Goal: Task Accomplishment & Management: Use online tool/utility

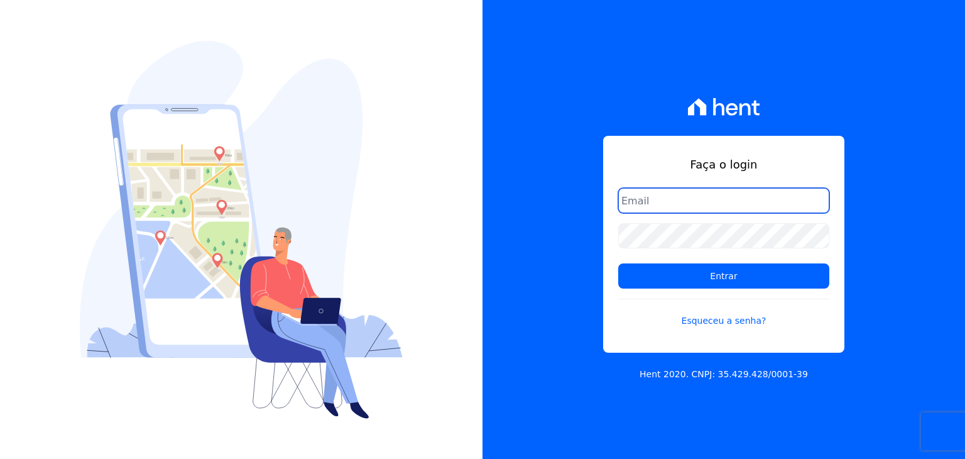
click at [735, 202] on input "email" at bounding box center [723, 200] width 211 height 25
type input "[EMAIL_ADDRESS][DOMAIN_NAME]"
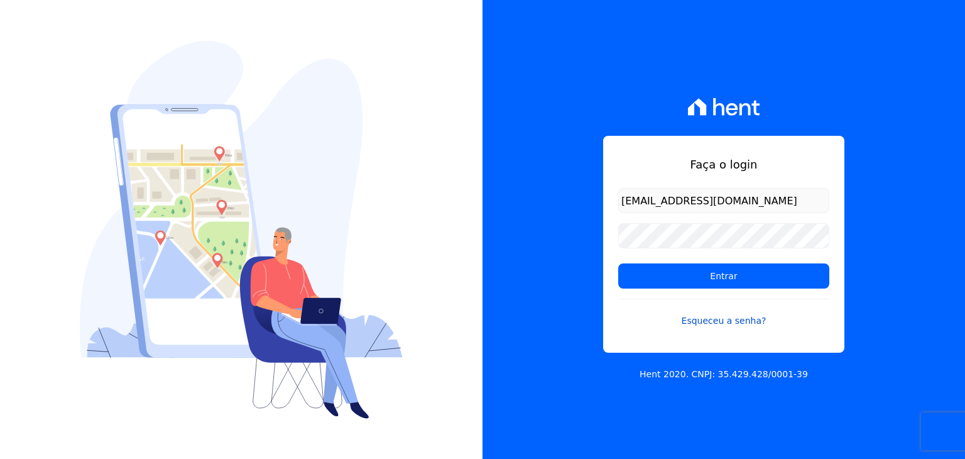
click at [721, 320] on link "Esqueceu a senha?" at bounding box center [723, 313] width 211 height 29
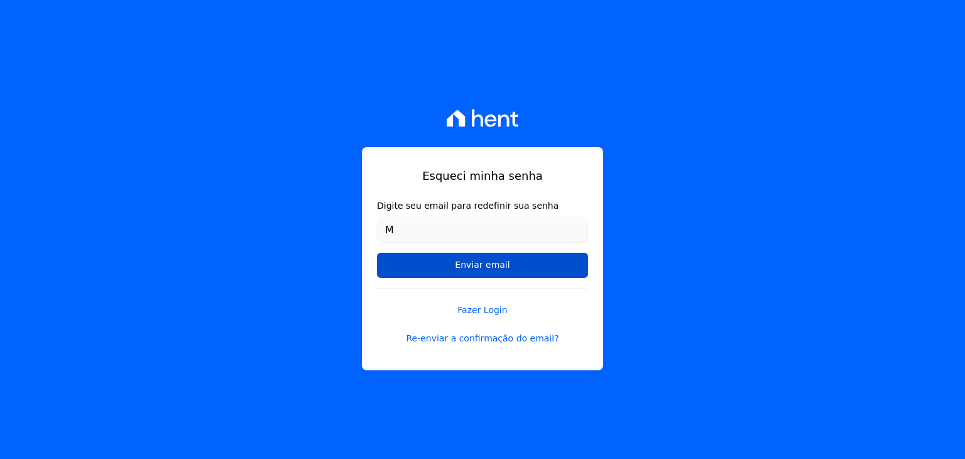
type input "[EMAIL_ADDRESS][DOMAIN_NAME]"
click at [510, 274] on input "Enviar email" at bounding box center [482, 265] width 211 height 25
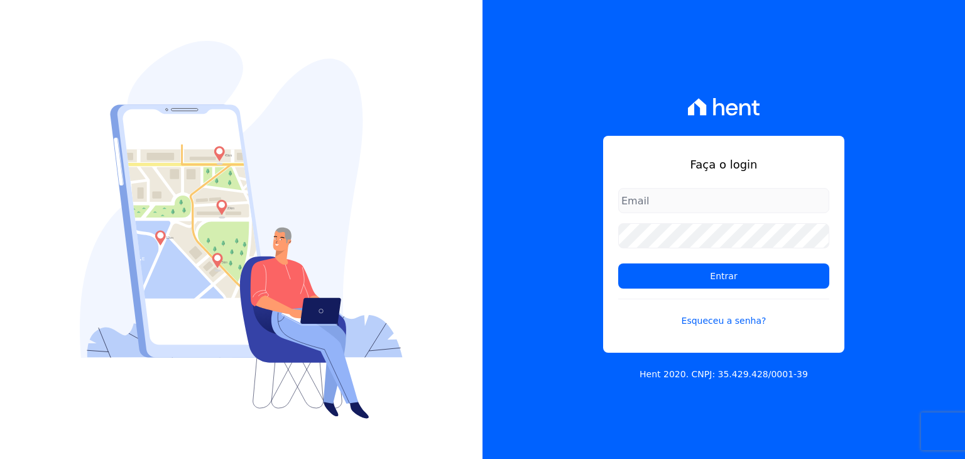
click at [659, 210] on input "email" at bounding box center [723, 200] width 211 height 25
type input "[EMAIL_ADDRESS][DOMAIN_NAME]"
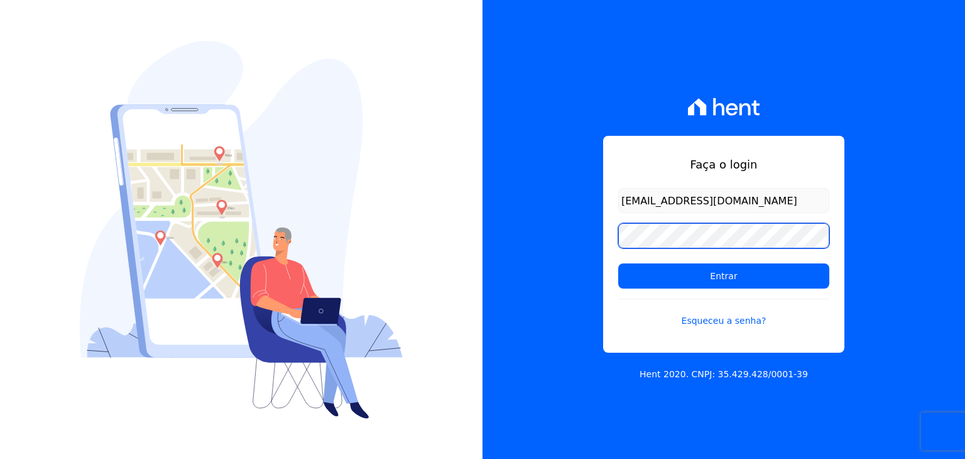
click at [618, 263] on input "Entrar" at bounding box center [723, 275] width 211 height 25
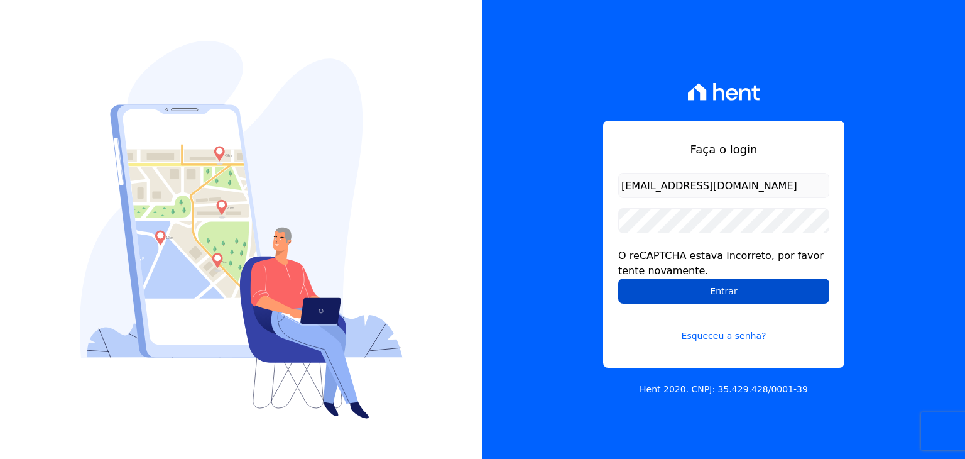
click at [701, 292] on input "Entrar" at bounding box center [723, 290] width 211 height 25
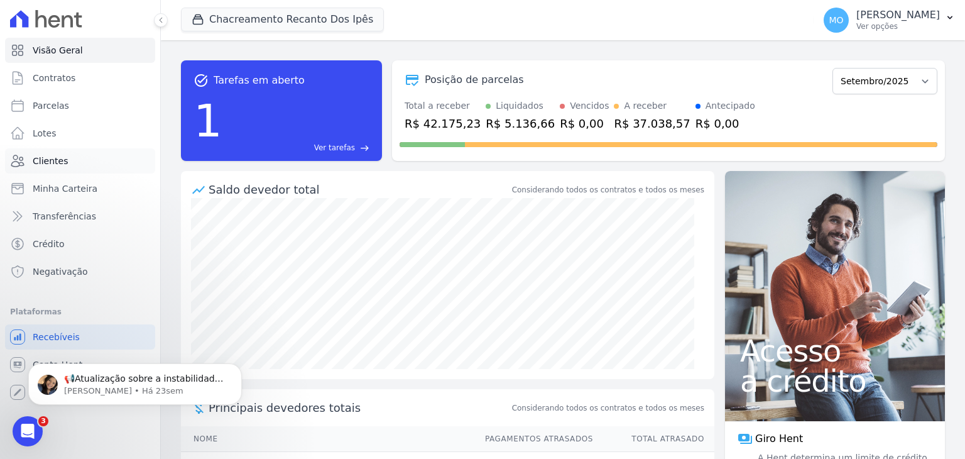
click at [48, 162] on span "Clientes" at bounding box center [50, 161] width 35 height 13
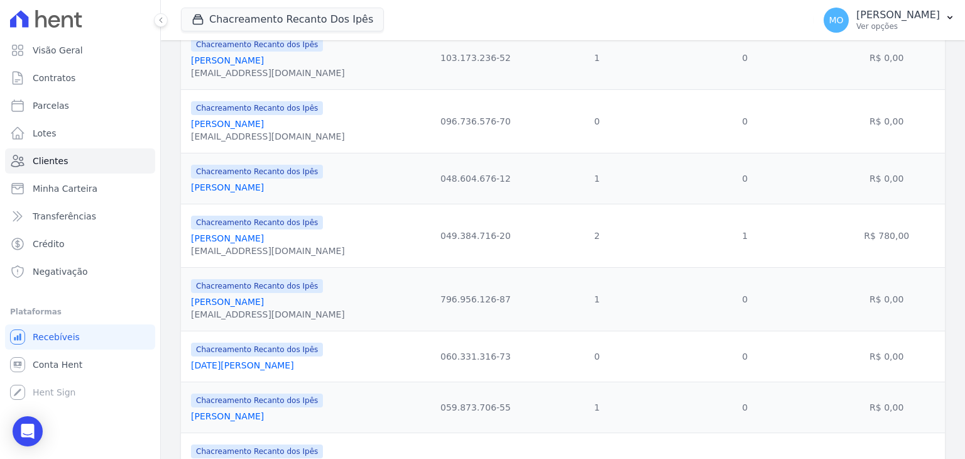
scroll to position [603, 0]
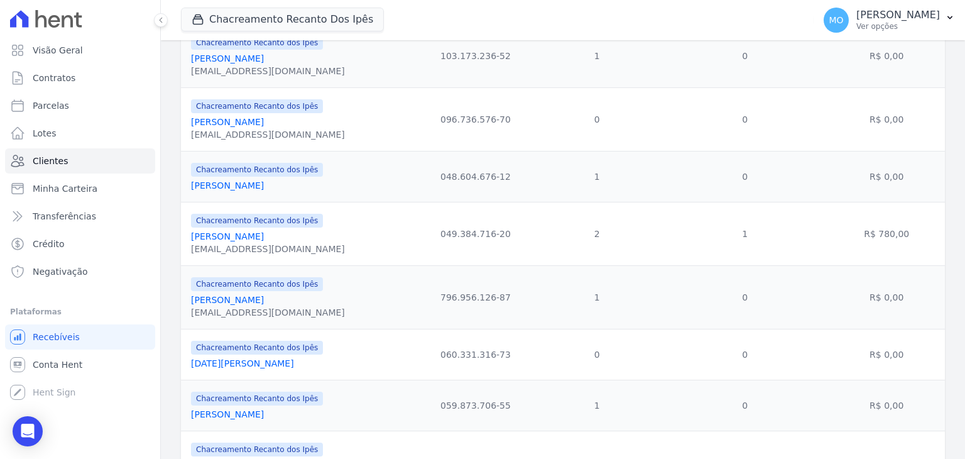
click at [264, 300] on link "Keila Margarett Alves De Almeida" at bounding box center [227, 300] width 73 height 10
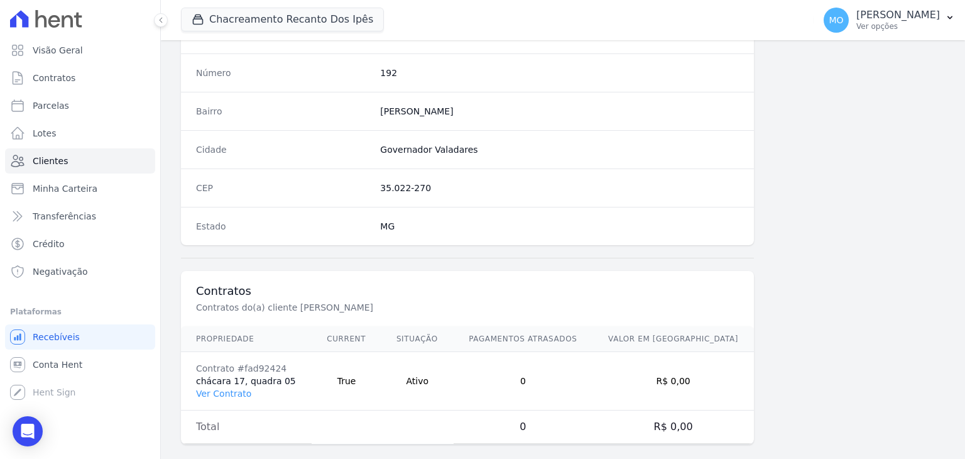
scroll to position [713, 0]
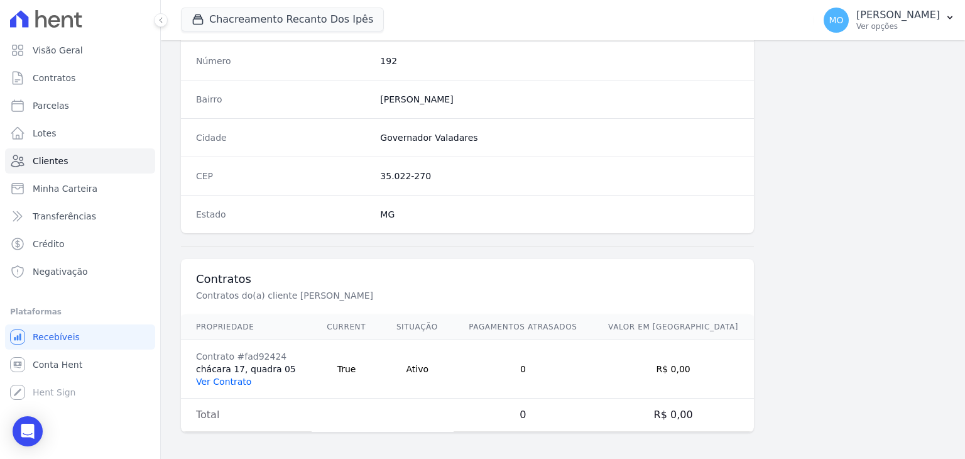
click at [233, 379] on link "Ver Contrato" at bounding box center [223, 381] width 55 height 10
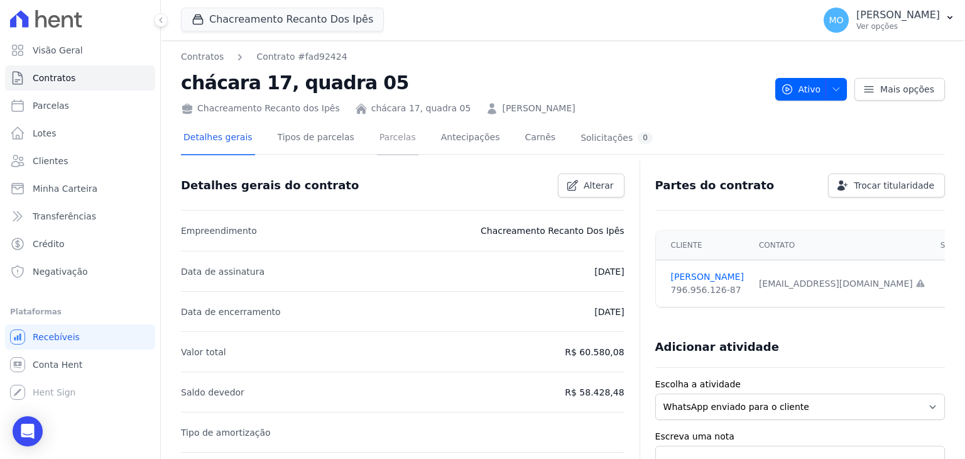
click at [385, 140] on link "Parcelas" at bounding box center [397, 138] width 41 height 33
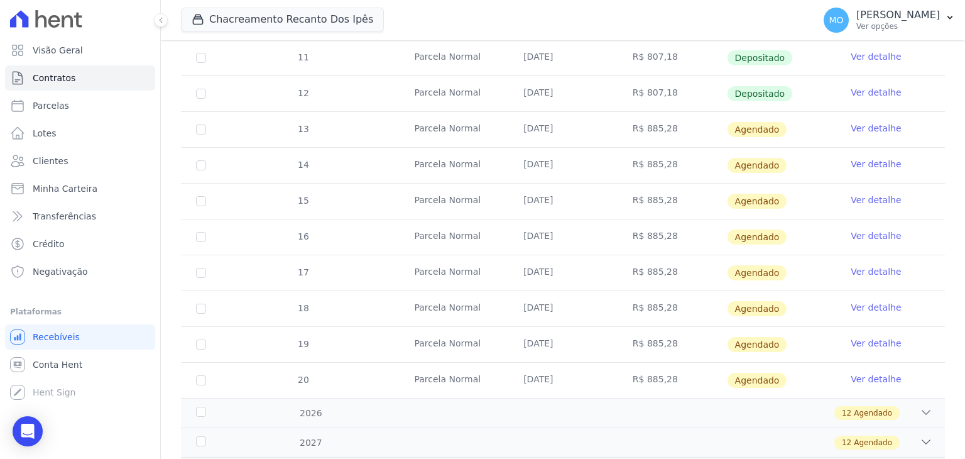
scroll to position [319, 0]
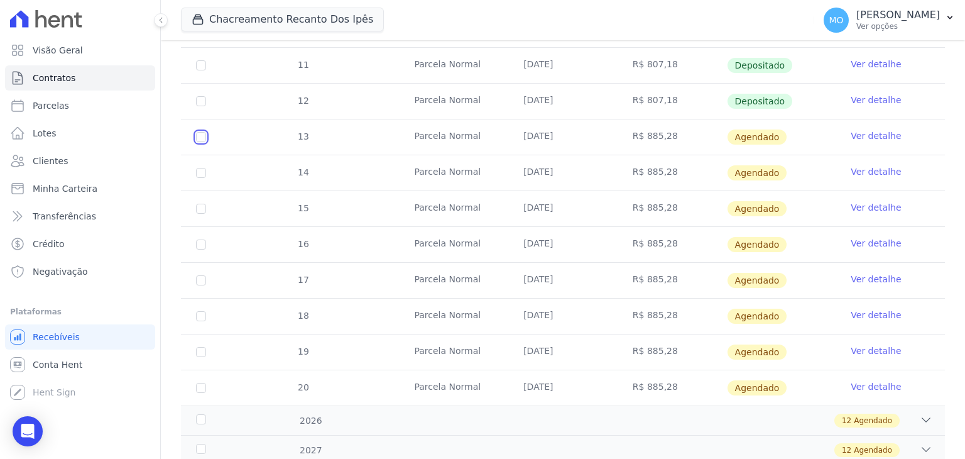
click at [202, 136] on input "checkbox" at bounding box center [201, 137] width 10 height 10
checkbox input "true"
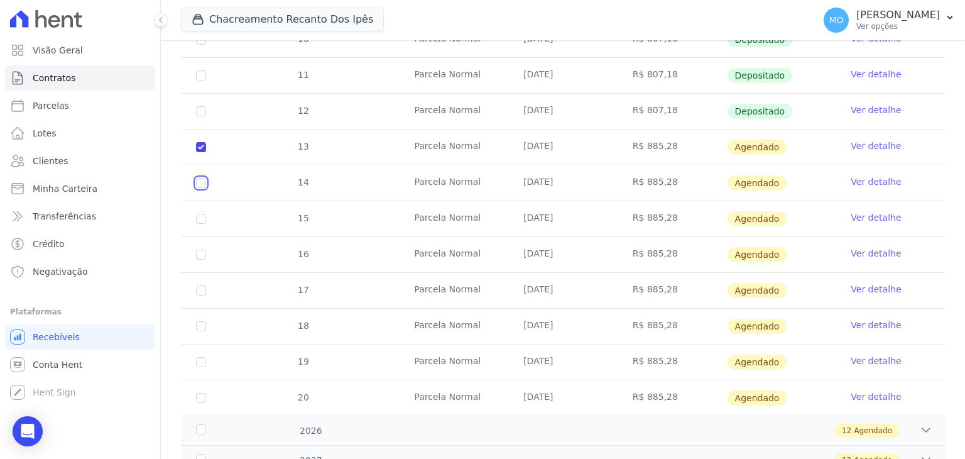
click at [201, 178] on input "checkbox" at bounding box center [201, 183] width 10 height 10
checkbox input "true"
click at [858, 140] on link "Ver detalhe" at bounding box center [876, 146] width 50 height 13
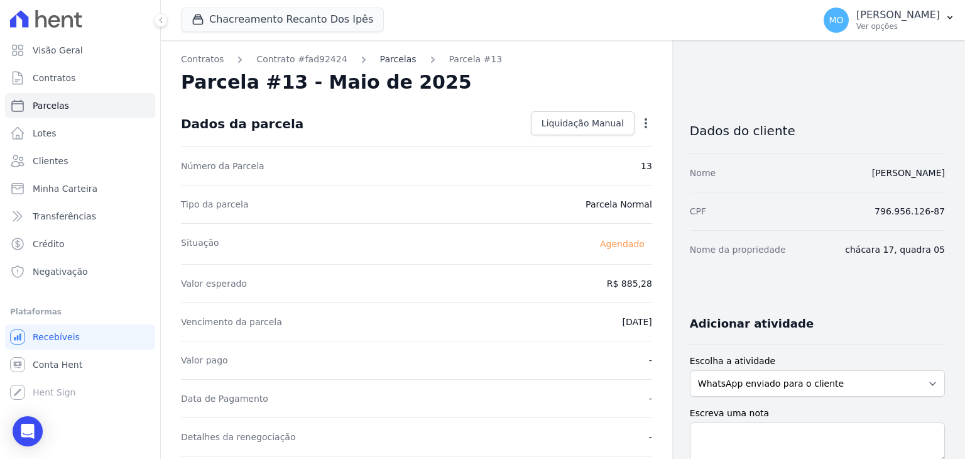
click at [389, 61] on link "Parcelas" at bounding box center [398, 59] width 36 height 13
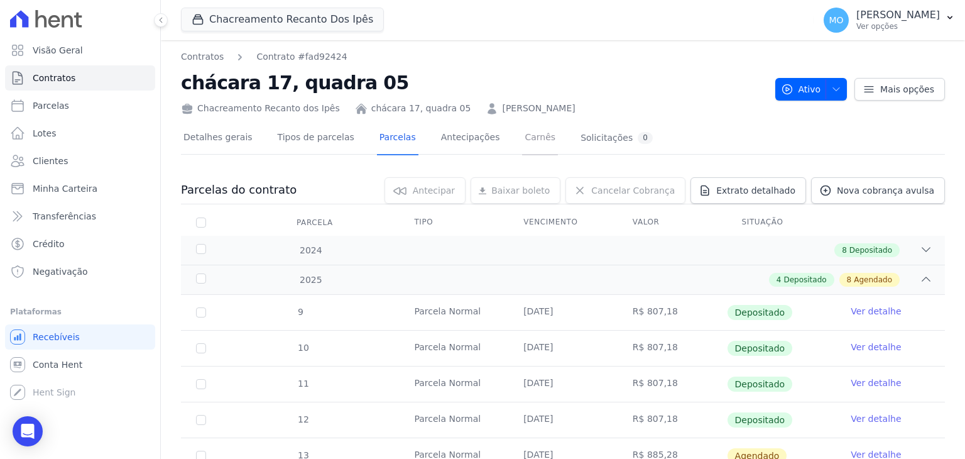
click at [522, 139] on link "Carnês" at bounding box center [540, 138] width 36 height 33
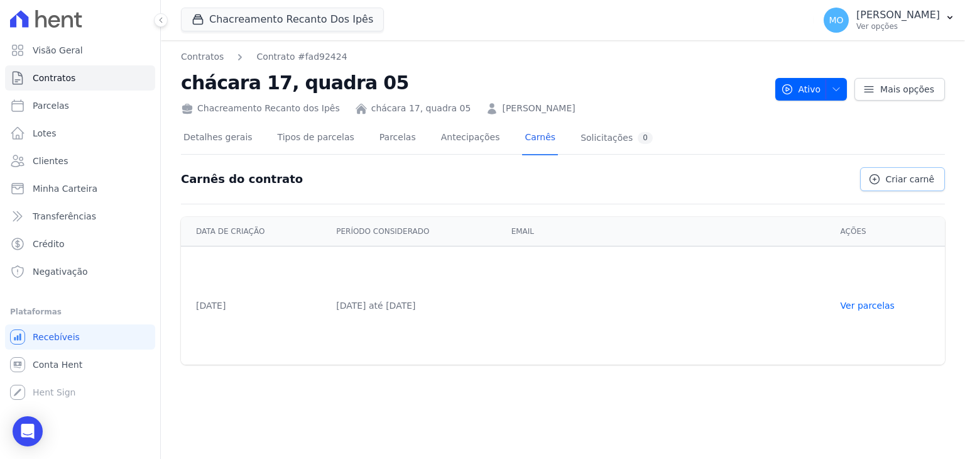
click at [902, 179] on span "Criar carnê" at bounding box center [910, 179] width 48 height 13
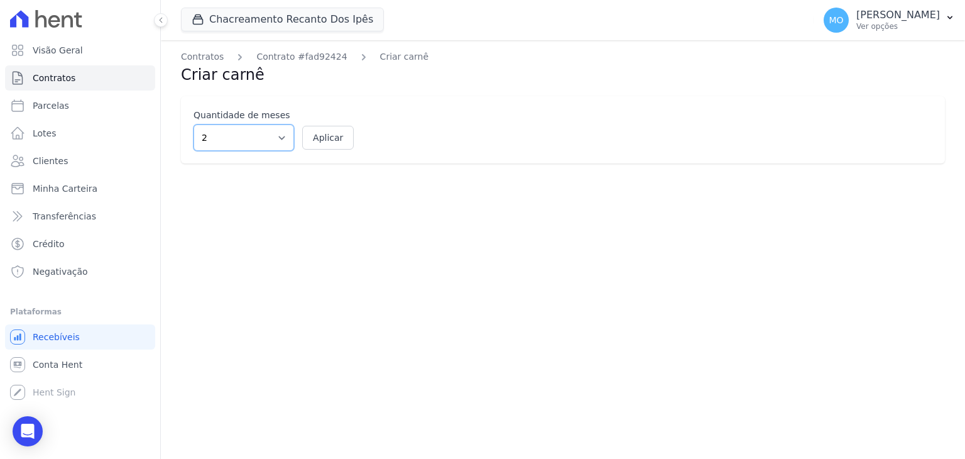
click at [280, 137] on select "2 3 4 5 6 7 8 9 10 11 12" at bounding box center [244, 137] width 101 height 26
select select "12"
click at [194, 124] on select "2 3 4 5 6 7 8 9 10 11 12" at bounding box center [244, 137] width 101 height 26
click at [327, 134] on button "Aplicar" at bounding box center [328, 138] width 52 height 24
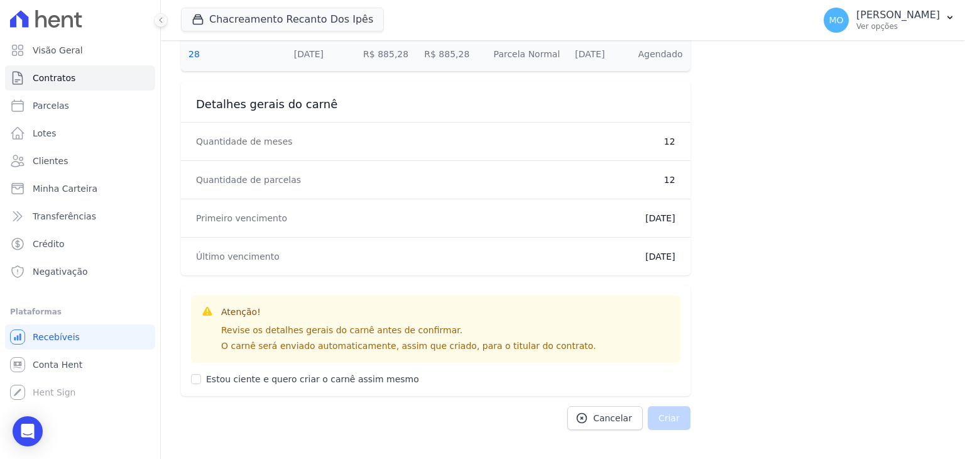
scroll to position [710, 0]
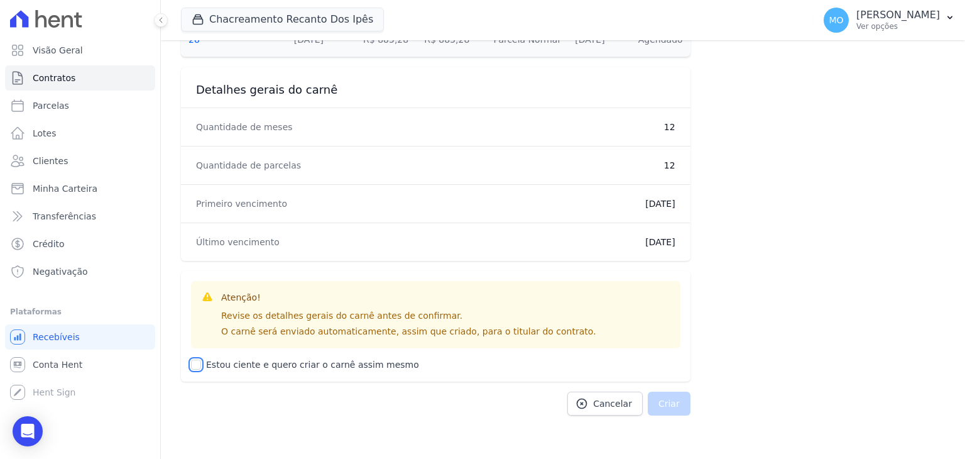
click at [194, 364] on input "Estou ciente e quero criar o carnê assim mesmo" at bounding box center [196, 364] width 10 height 10
checkbox input "true"
click at [667, 402] on button "Criar" at bounding box center [669, 404] width 43 height 24
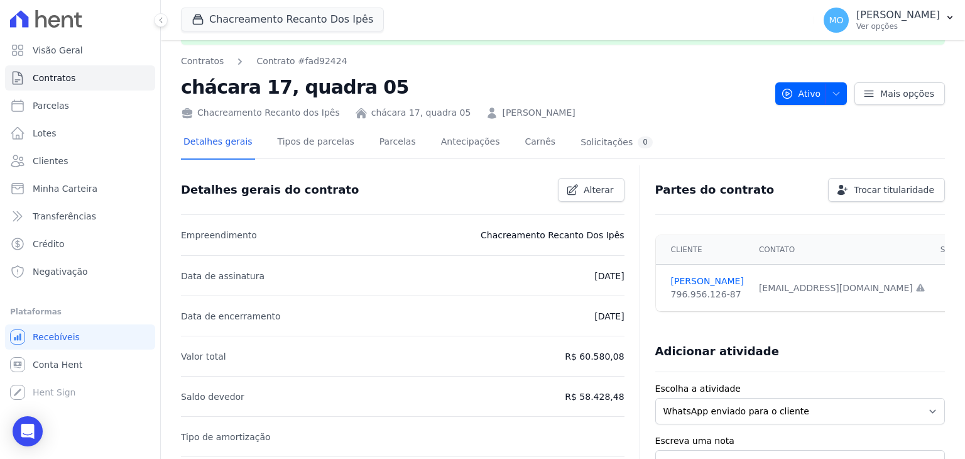
scroll to position [11, 0]
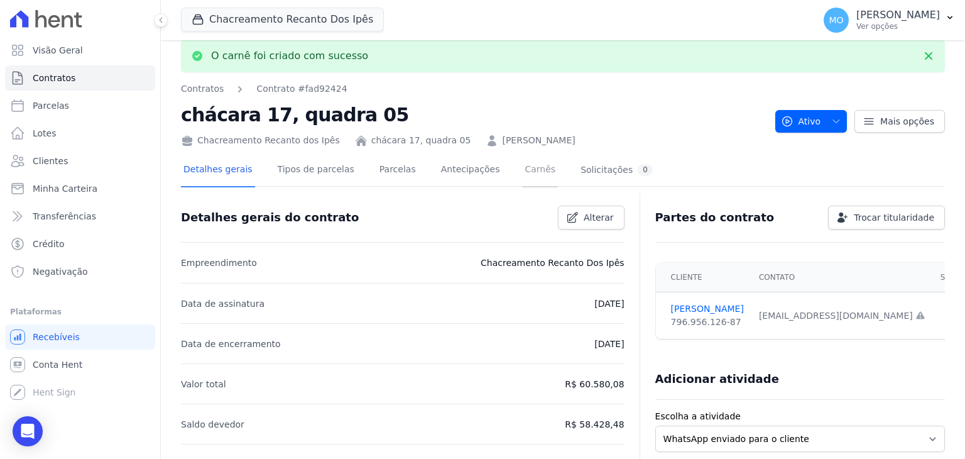
click at [522, 167] on link "Carnês" at bounding box center [540, 170] width 36 height 33
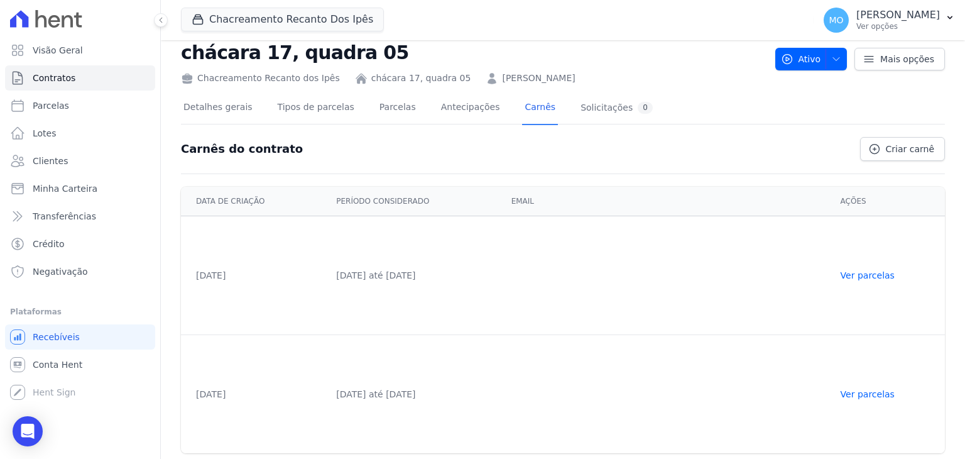
scroll to position [33, 0]
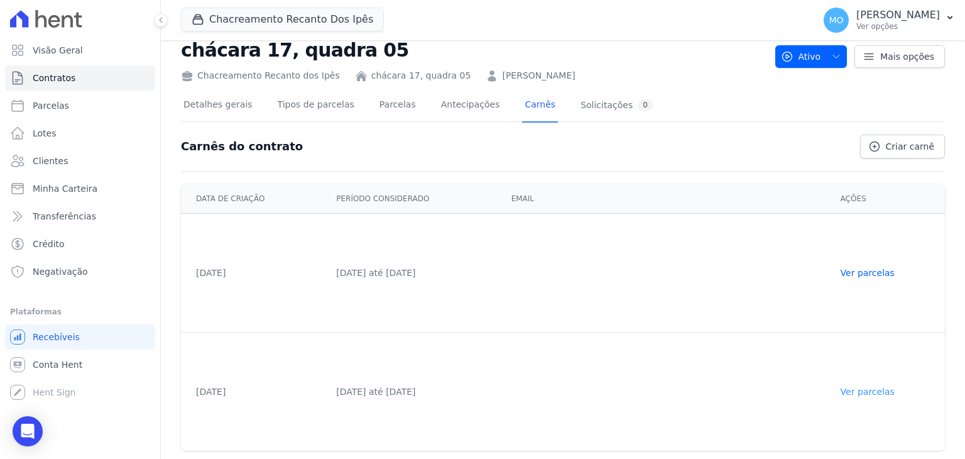
click at [854, 390] on link "Ver parcelas" at bounding box center [868, 391] width 54 height 10
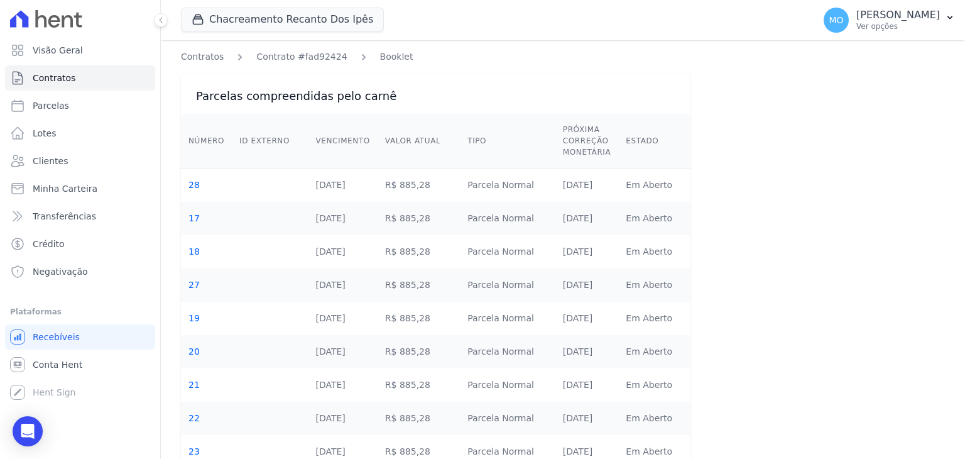
scroll to position [176, 0]
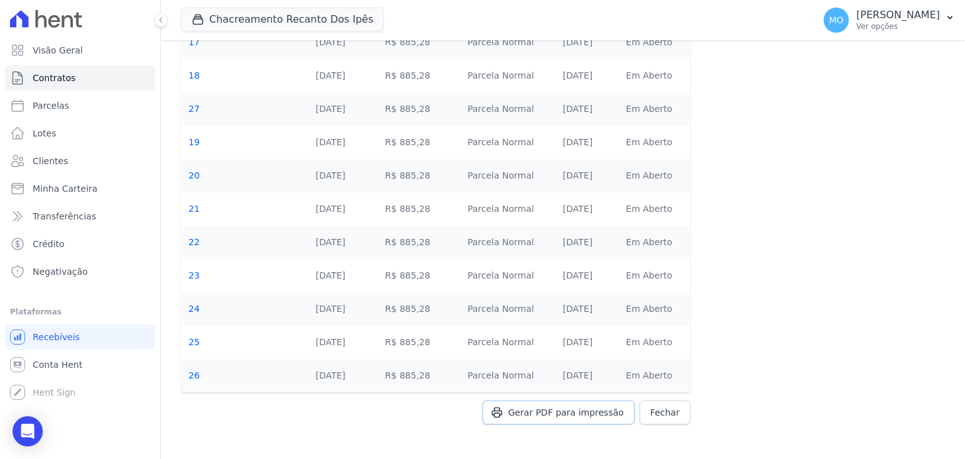
click at [568, 413] on span "Gerar PDF para impressão" at bounding box center [566, 412] width 116 height 13
click at [47, 156] on span "Clientes" at bounding box center [50, 161] width 35 height 13
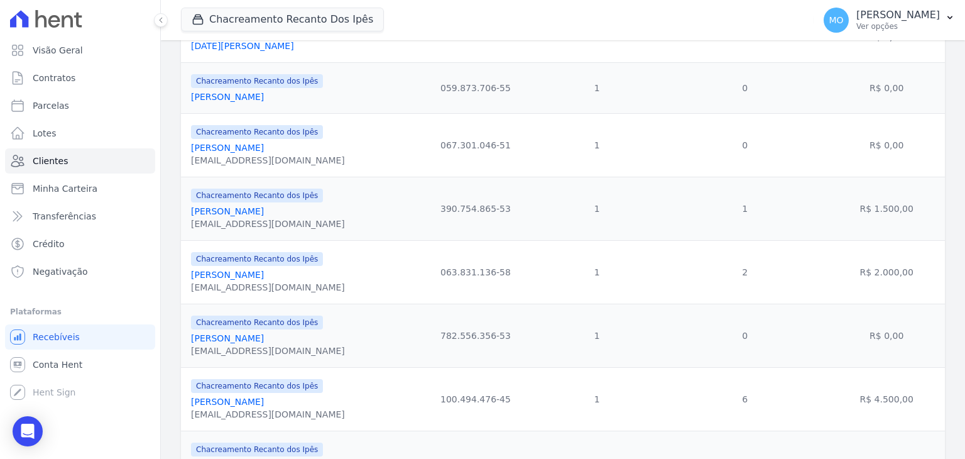
scroll to position [929, 0]
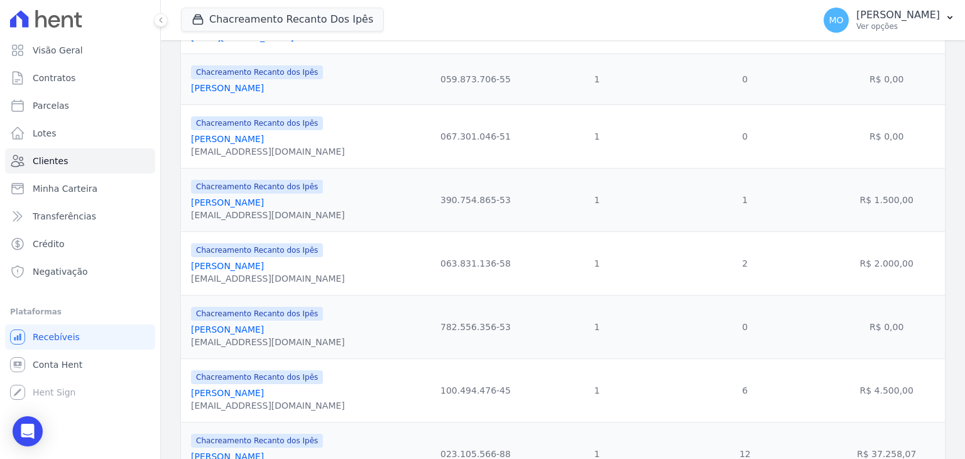
click at [264, 334] on link "Moacir De Souza Teodoro" at bounding box center [227, 329] width 73 height 10
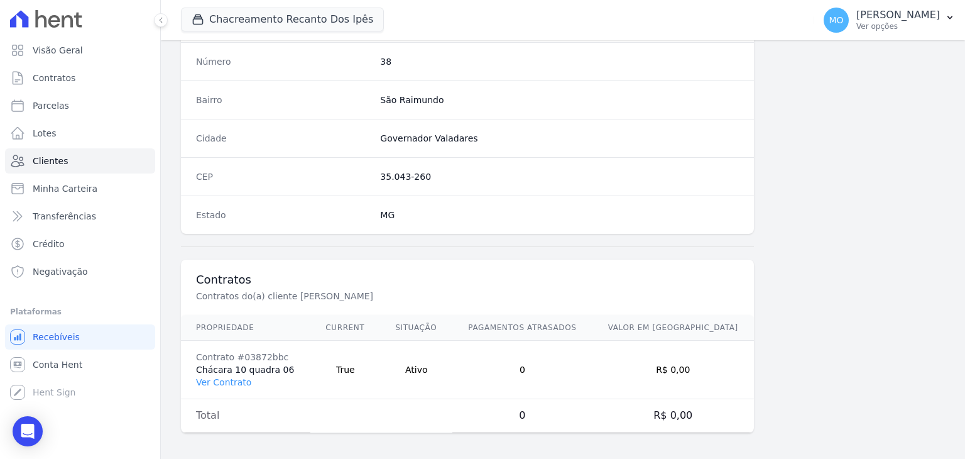
scroll to position [713, 0]
click at [226, 376] on link "Ver Contrato" at bounding box center [223, 381] width 55 height 10
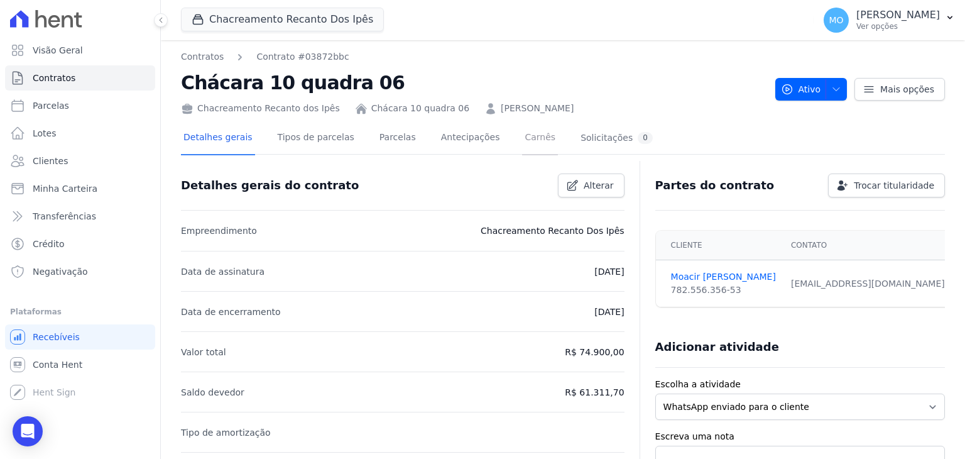
click at [523, 136] on link "Carnês" at bounding box center [540, 138] width 36 height 33
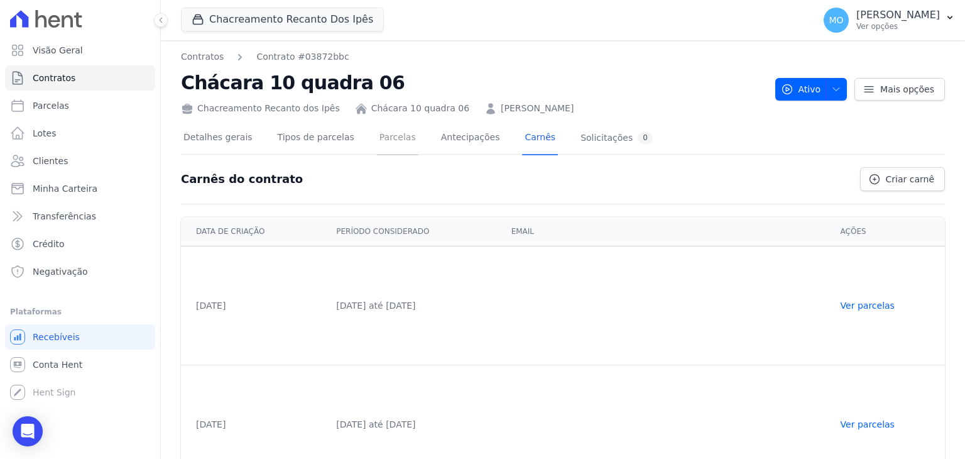
click at [377, 136] on link "Parcelas" at bounding box center [397, 138] width 41 height 33
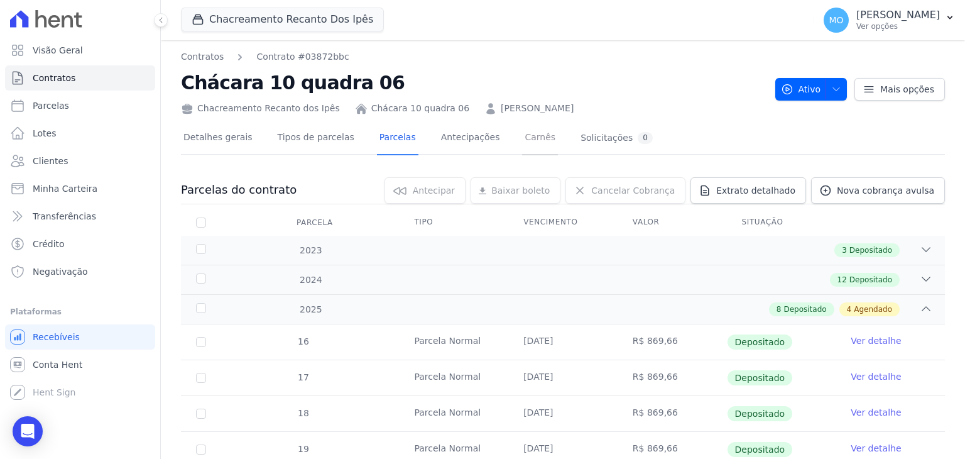
click at [522, 134] on link "Carnês" at bounding box center [540, 138] width 36 height 33
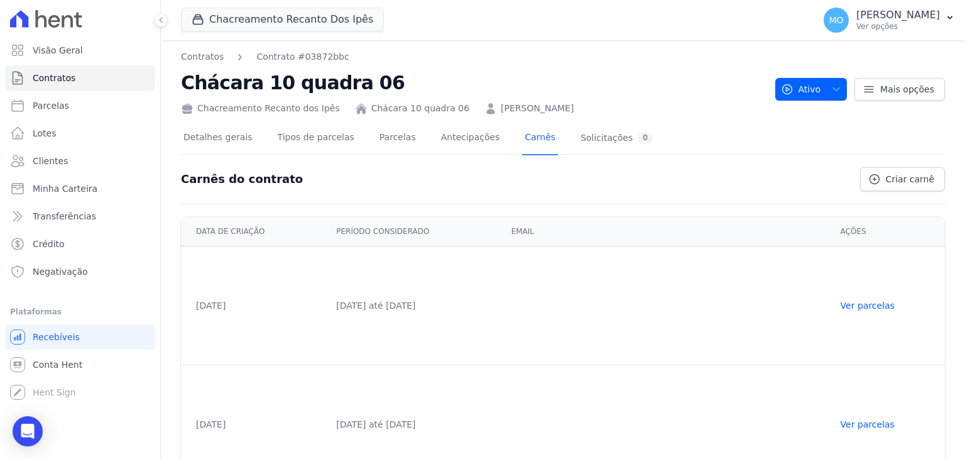
scroll to position [33, 0]
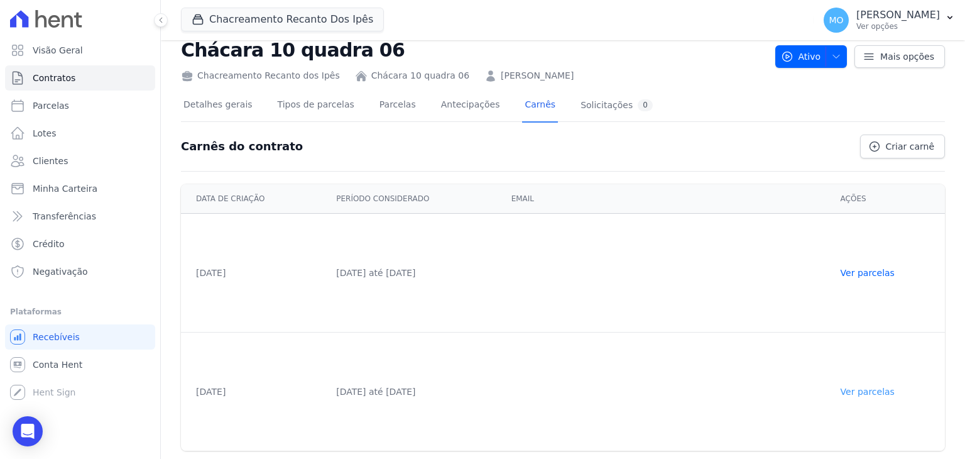
click at [877, 388] on link "Ver parcelas" at bounding box center [868, 391] width 54 height 10
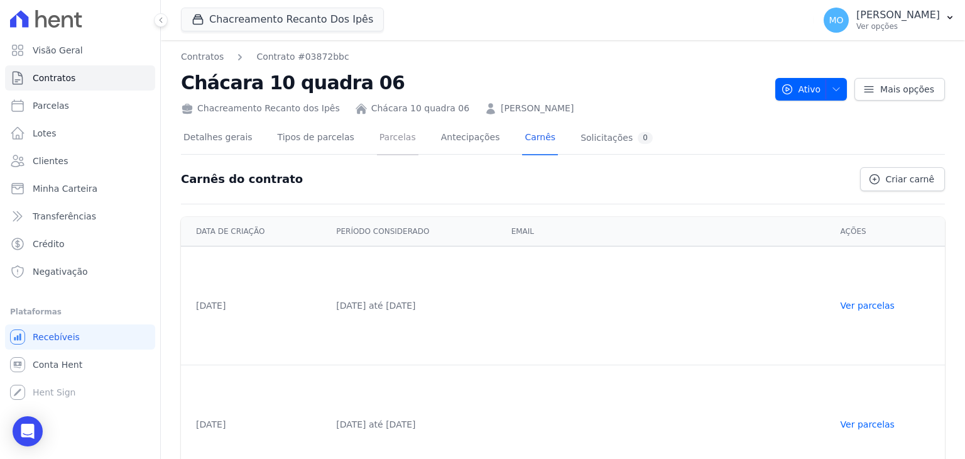
click at [377, 141] on link "Parcelas" at bounding box center [397, 138] width 41 height 33
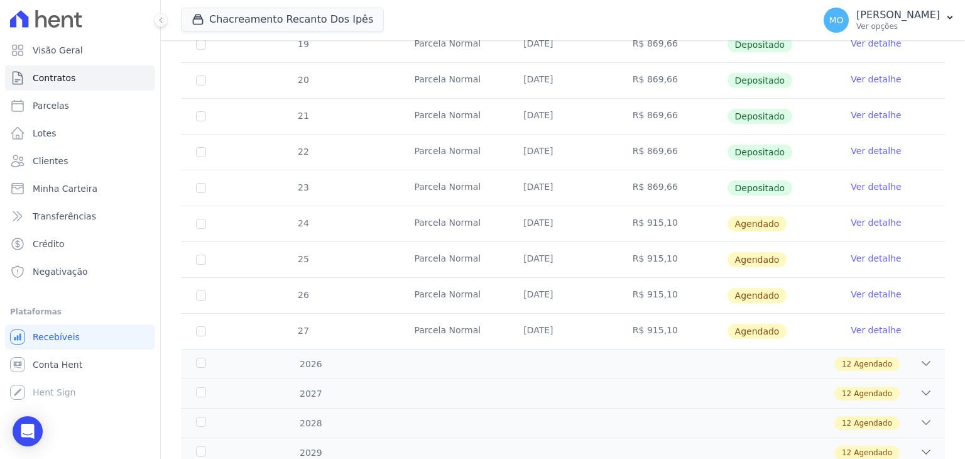
scroll to position [407, 0]
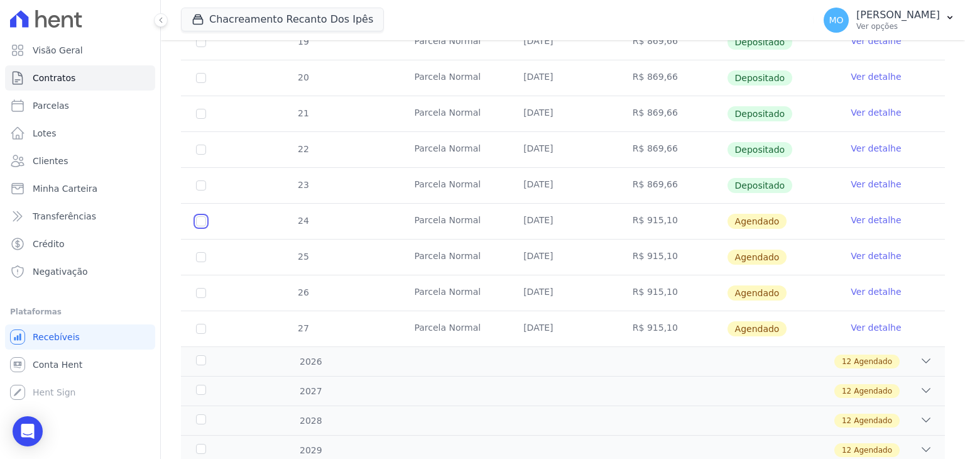
click at [199, 220] on input "checkbox" at bounding box center [201, 221] width 10 height 10
checkbox input "true"
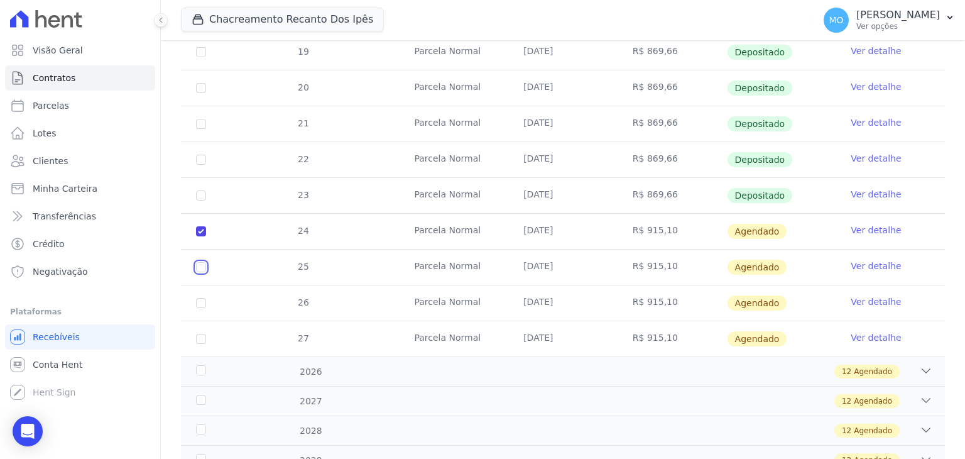
click at [199, 262] on input "checkbox" at bounding box center [201, 267] width 10 height 10
checkbox input "true"
click at [201, 298] on input "checkbox" at bounding box center [201, 303] width 10 height 10
checkbox input "true"
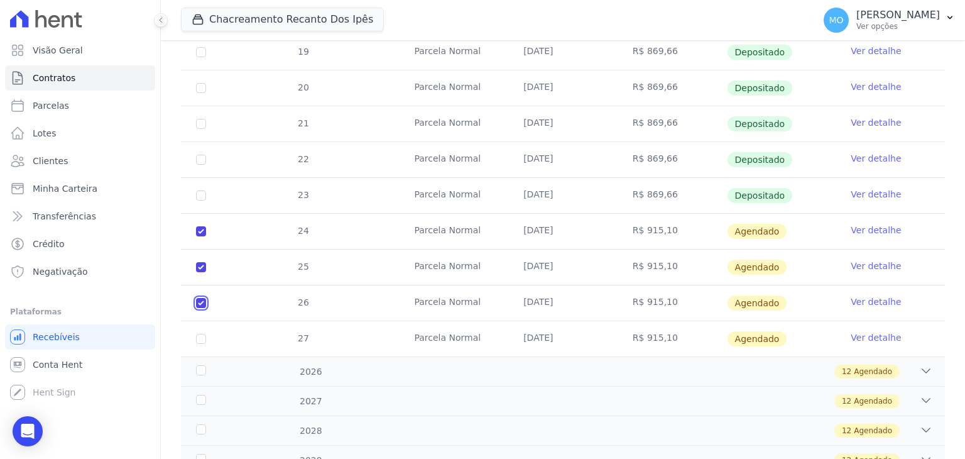
checkbox input "true"
click at [200, 334] on input "checkbox" at bounding box center [201, 339] width 10 height 10
checkbox input "true"
click at [867, 224] on link "Ver detalhe" at bounding box center [876, 230] width 50 height 13
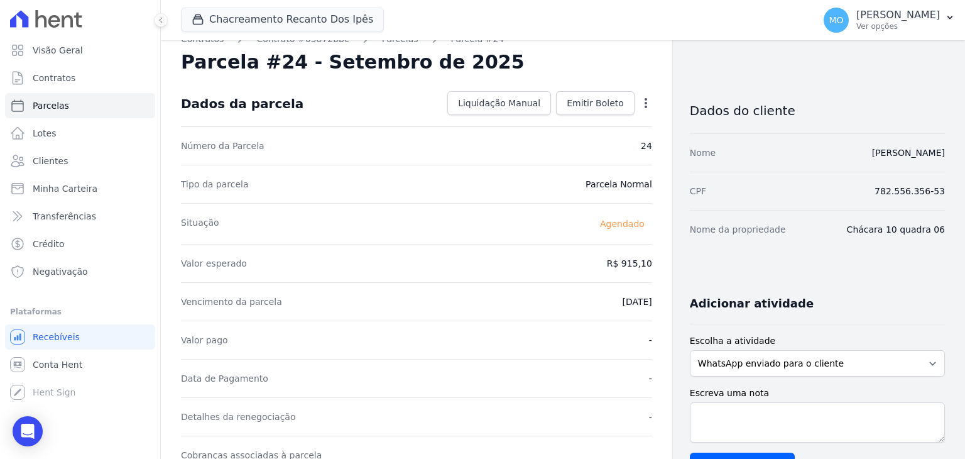
scroll to position [25, 0]
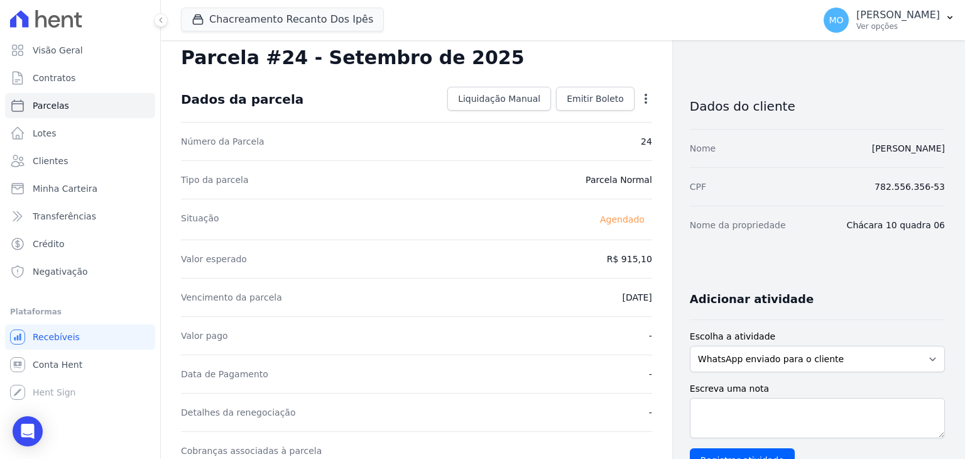
click at [642, 97] on icon "button" at bounding box center [646, 98] width 13 height 13
click at [603, 97] on span "Emitir Boleto" at bounding box center [595, 98] width 57 height 13
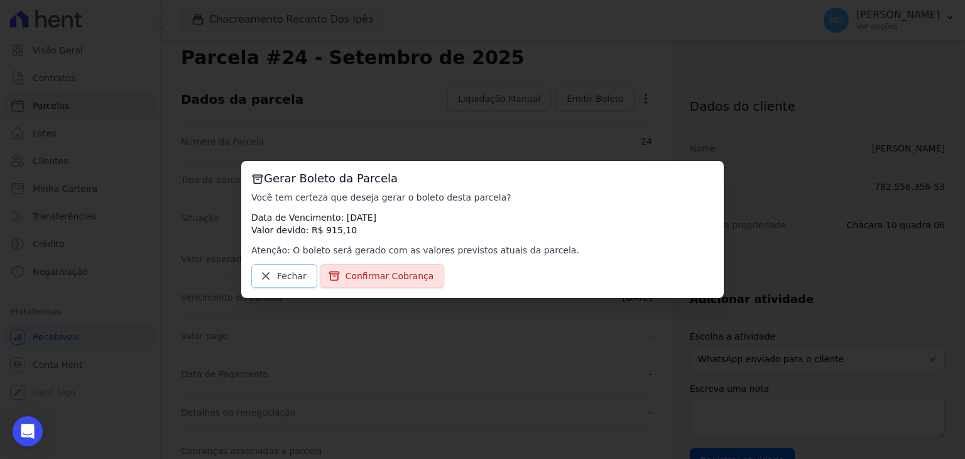
click at [268, 277] on icon at bounding box center [266, 276] width 13 height 13
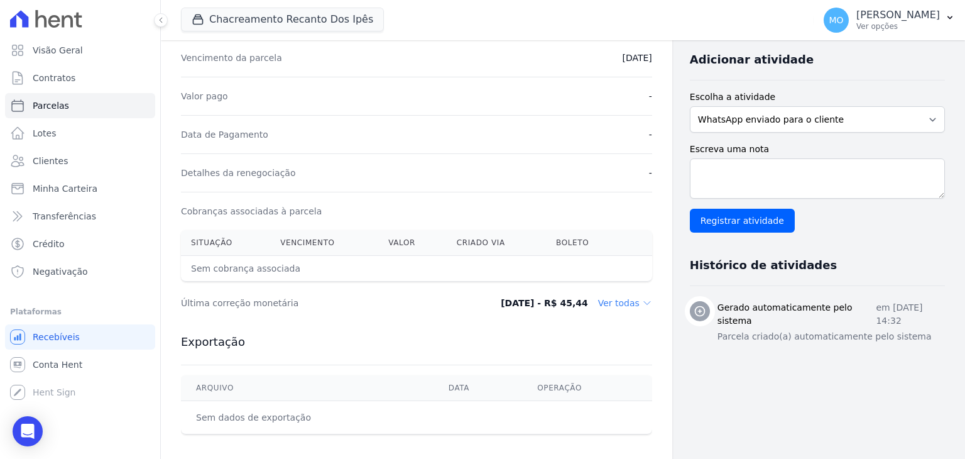
scroll to position [397, 0]
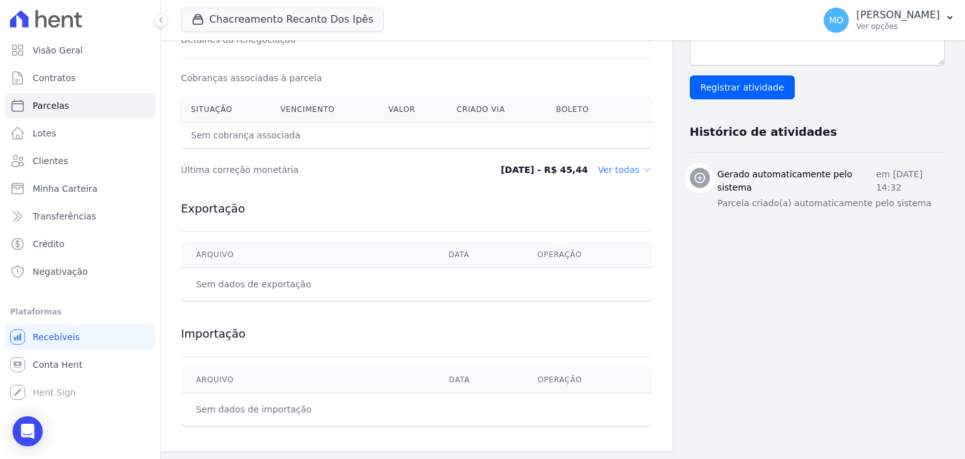
click at [642, 167] on icon at bounding box center [647, 170] width 10 height 10
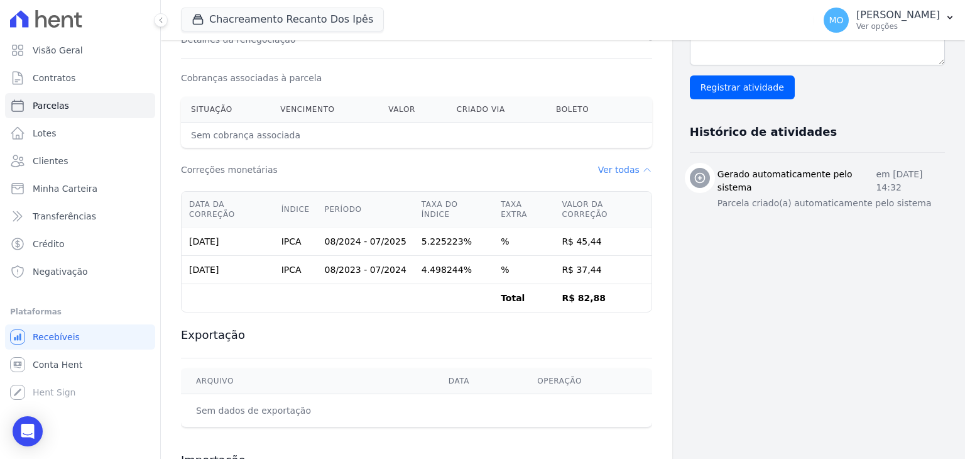
click at [644, 168] on icon at bounding box center [647, 169] width 6 height 3
click at [642, 166] on icon at bounding box center [647, 170] width 10 height 10
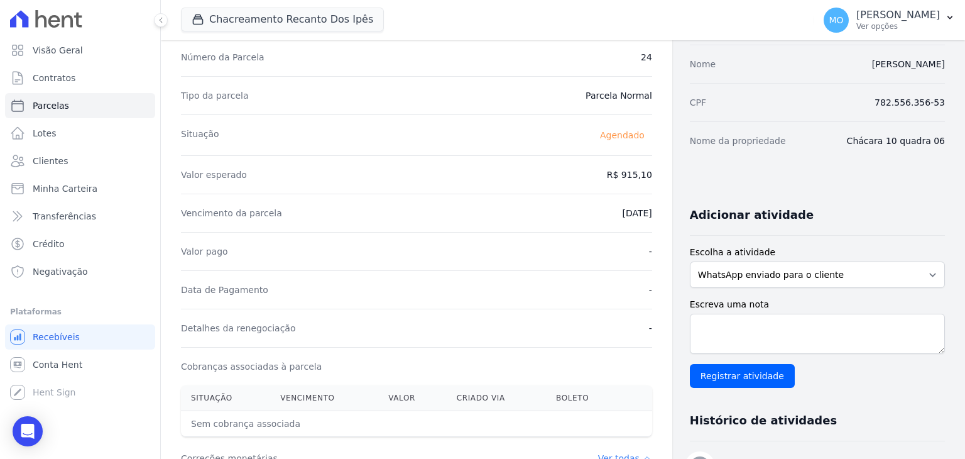
scroll to position [0, 0]
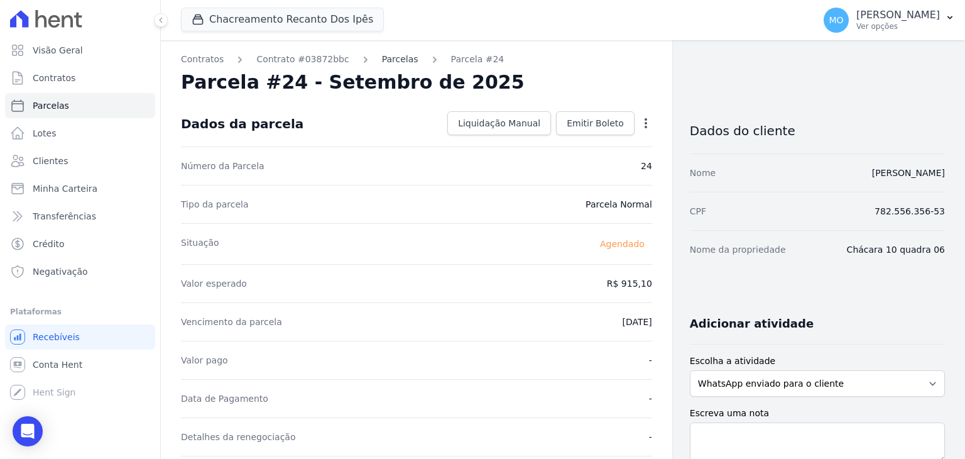
click at [387, 60] on link "Parcelas" at bounding box center [400, 59] width 36 height 13
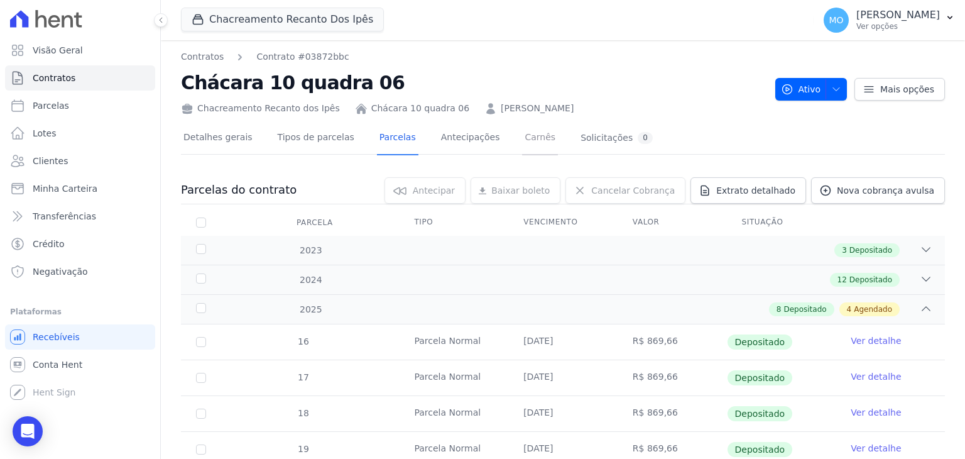
click at [522, 139] on link "Carnês" at bounding box center [540, 138] width 36 height 33
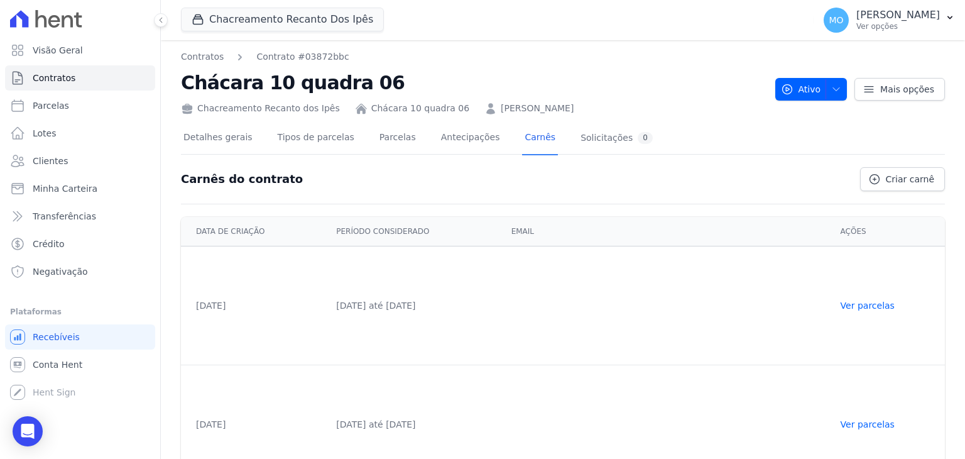
scroll to position [33, 0]
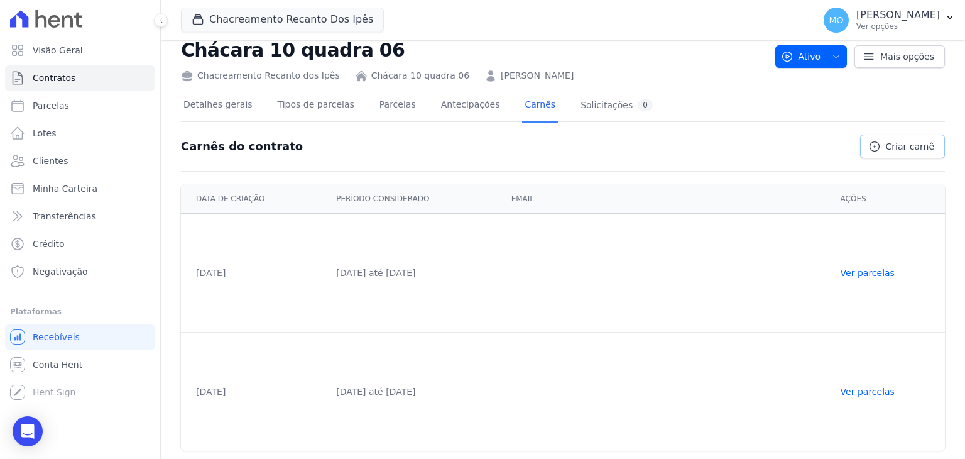
click at [889, 150] on span "Criar carnê" at bounding box center [910, 146] width 48 height 13
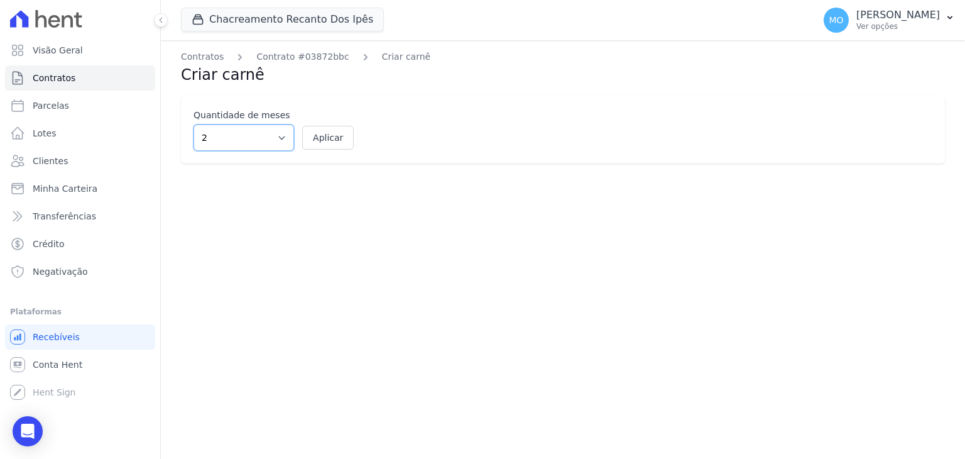
click at [283, 137] on select "2 3 4 5 6 7 8 9 10 11 12" at bounding box center [244, 137] width 101 height 26
select select "12"
click at [194, 124] on select "2 3 4 5 6 7 8 9 10 11 12" at bounding box center [244, 137] width 101 height 26
click at [313, 142] on button "Aplicar" at bounding box center [328, 138] width 52 height 24
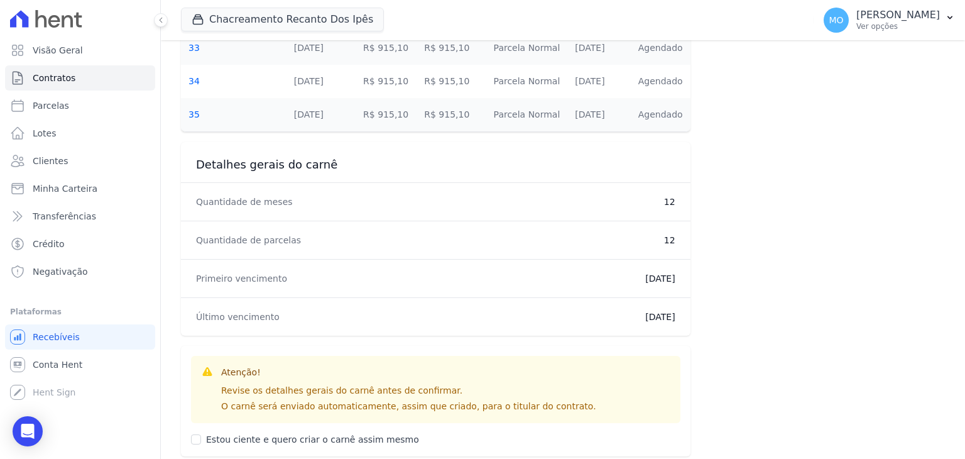
scroll to position [639, 0]
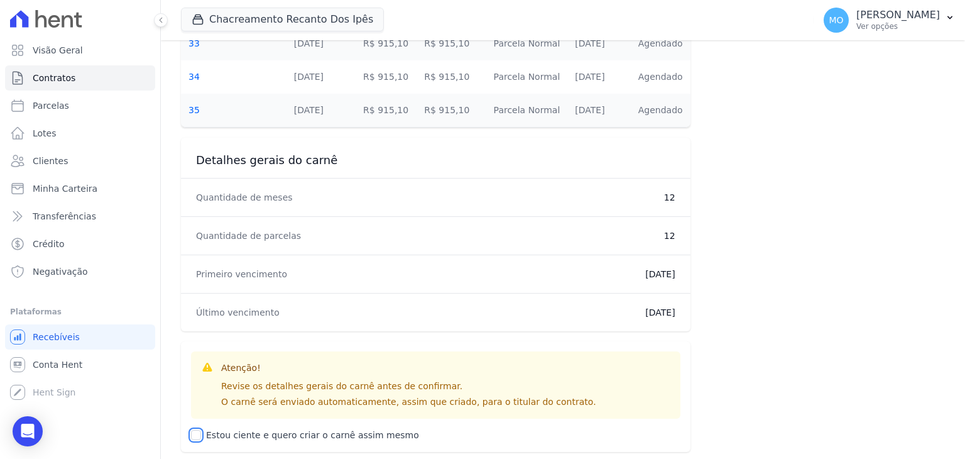
click at [197, 433] on input "Estou ciente e quero criar o carnê assim mesmo" at bounding box center [196, 435] width 10 height 10
checkbox input "true"
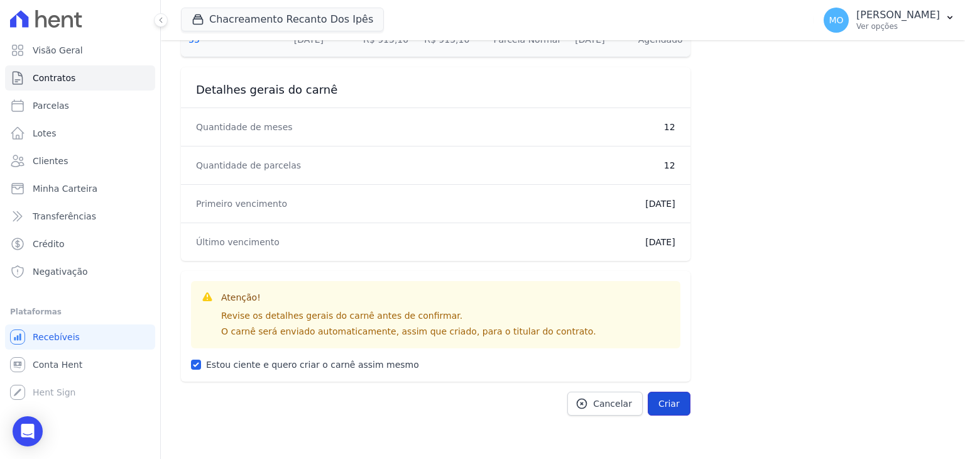
click at [664, 400] on button "Criar" at bounding box center [669, 404] width 43 height 24
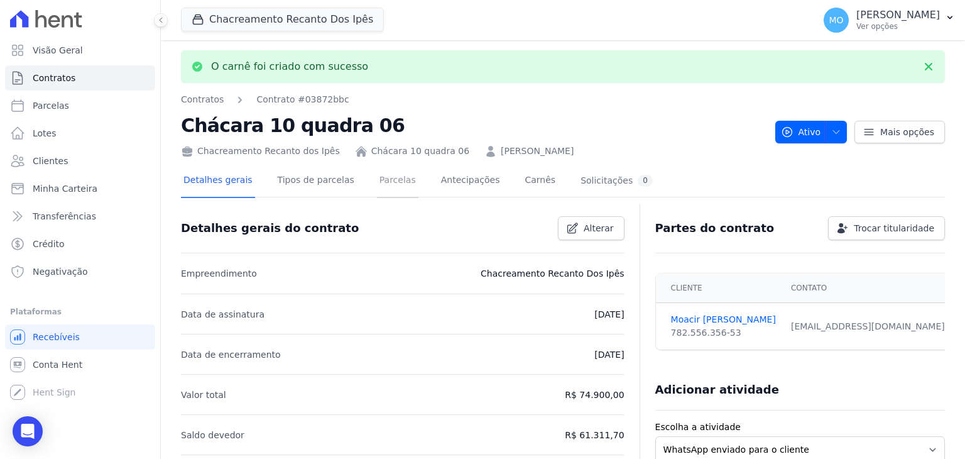
click at [383, 182] on link "Parcelas" at bounding box center [397, 181] width 41 height 33
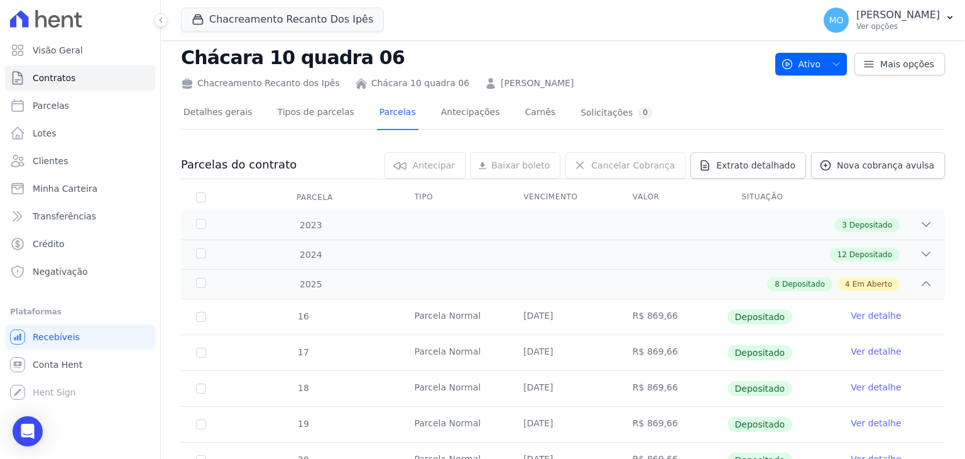
scroll to position [21, 0]
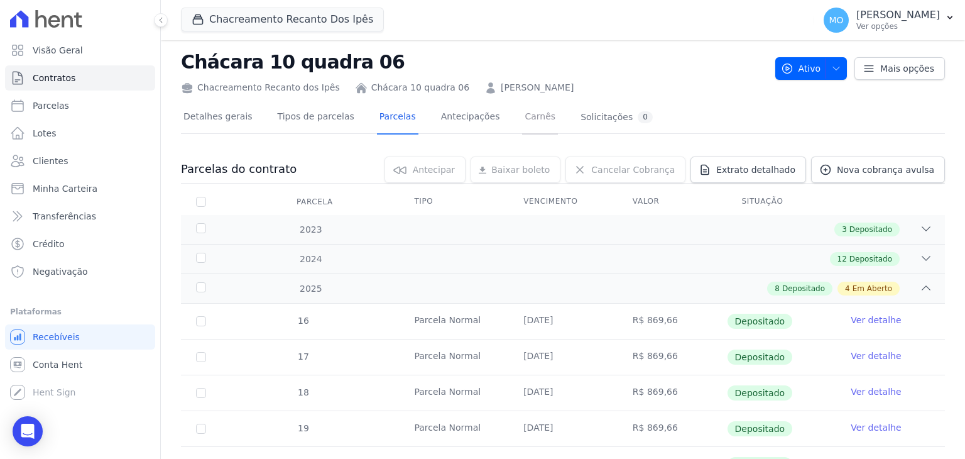
click at [522, 116] on link "Carnês" at bounding box center [540, 117] width 36 height 33
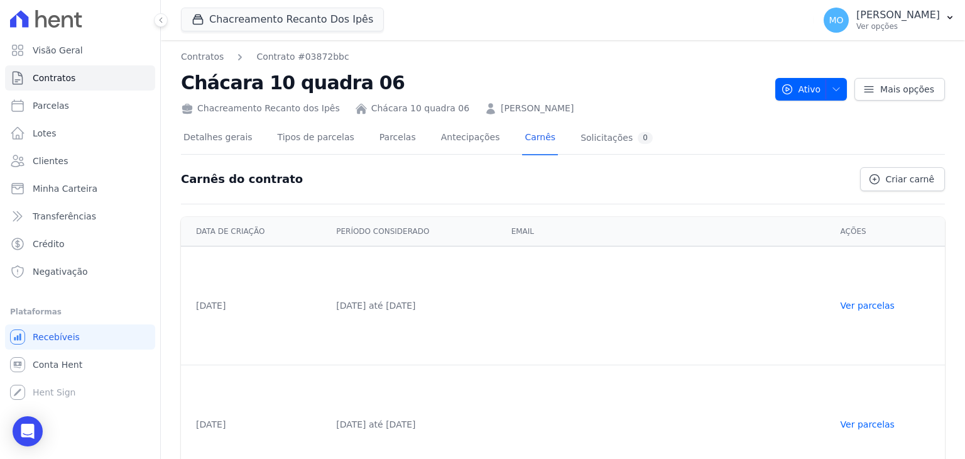
scroll to position [151, 0]
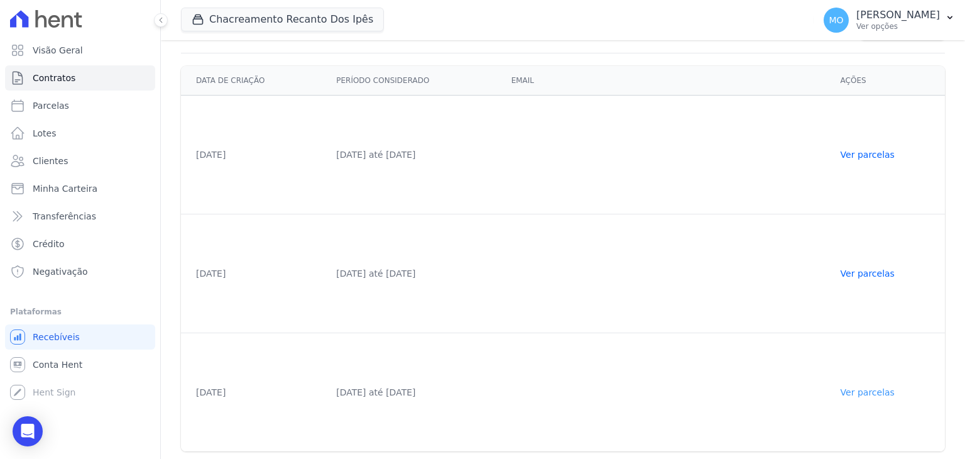
click at [874, 390] on link "Ver parcelas" at bounding box center [868, 392] width 54 height 10
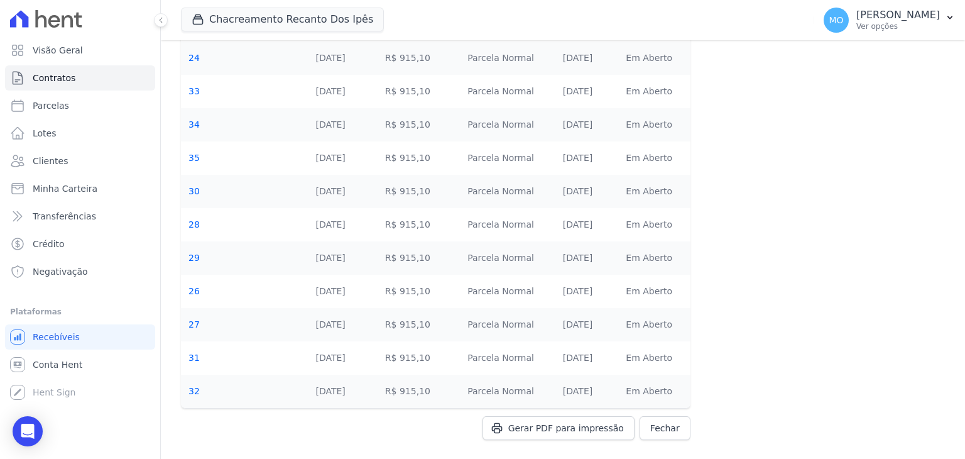
scroll to position [176, 0]
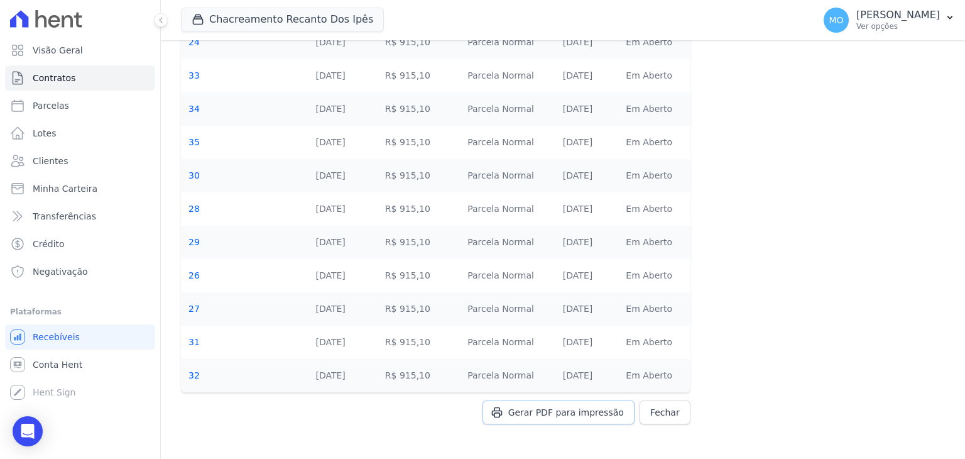
click at [574, 413] on span "Gerar PDF para impressão" at bounding box center [566, 412] width 116 height 13
click at [348, 19] on button "Chacreamento Recanto Dos Ipês" at bounding box center [282, 20] width 203 height 24
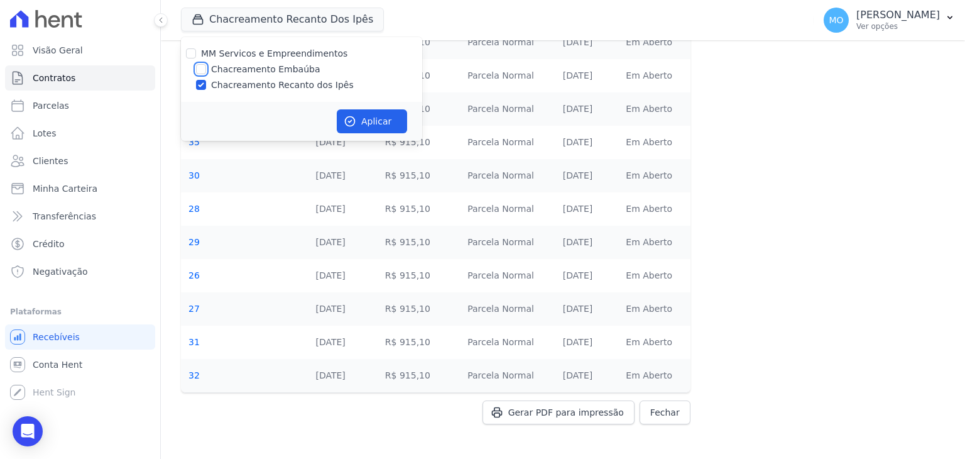
click at [202, 69] on input "Chacreamento Embaúba" at bounding box center [201, 69] width 10 height 10
checkbox input "true"
click at [200, 84] on input "Chacreamento Recanto dos Ipês" at bounding box center [201, 85] width 10 height 10
checkbox input "false"
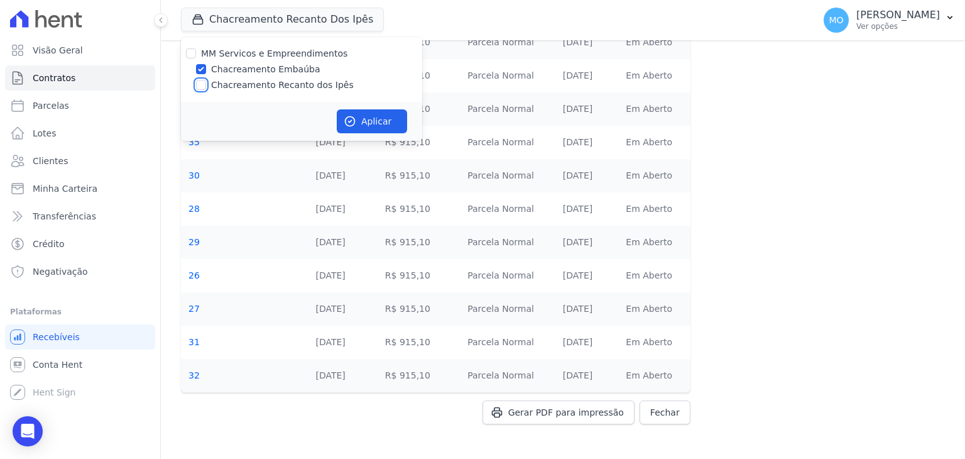
checkbox input "false"
click at [371, 117] on button "Aplicar" at bounding box center [372, 121] width 70 height 24
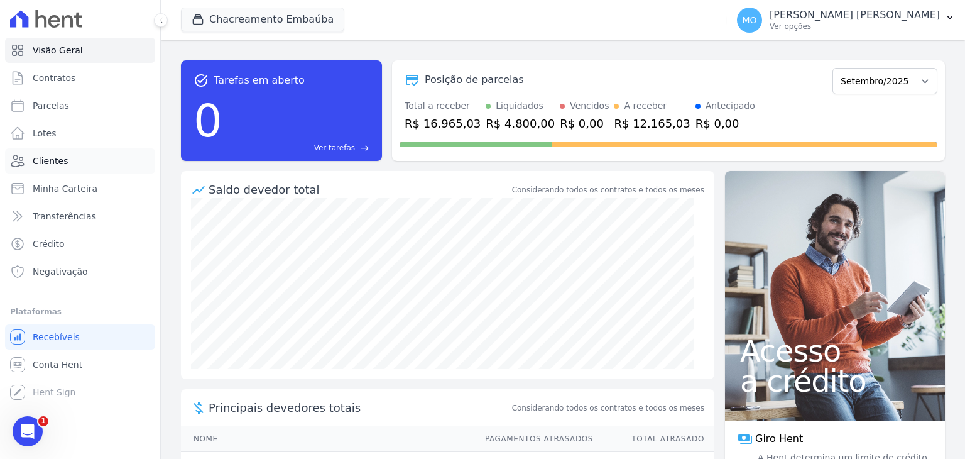
click at [53, 158] on span "Clientes" at bounding box center [50, 161] width 35 height 13
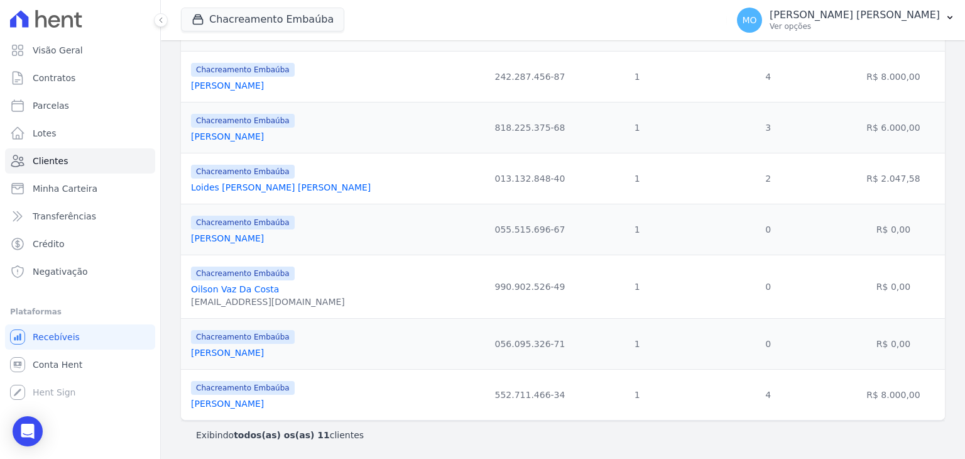
scroll to position [415, 0]
click at [244, 351] on link "[PERSON_NAME]" at bounding box center [227, 353] width 73 height 10
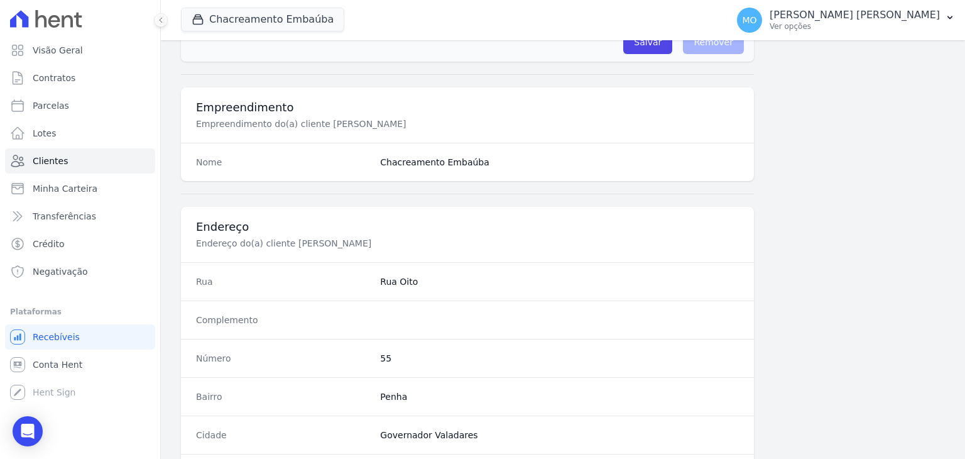
scroll to position [713, 0]
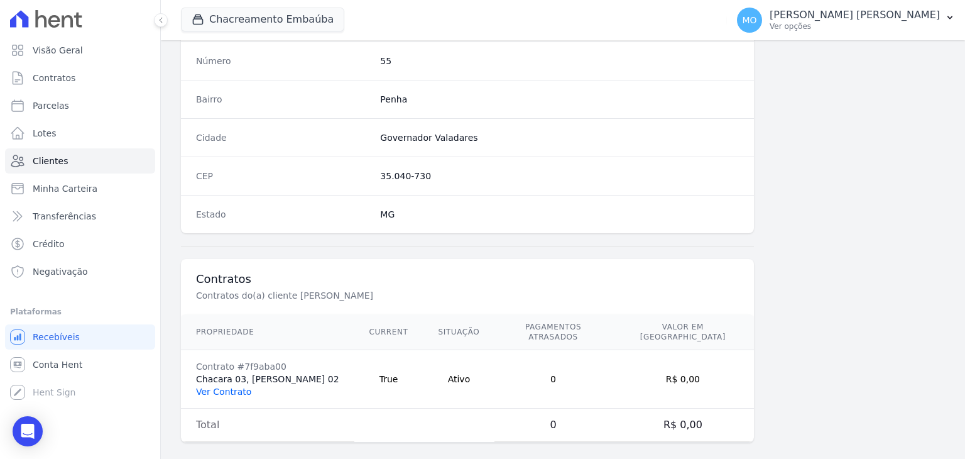
click at [227, 386] on link "Ver Contrato" at bounding box center [223, 391] width 55 height 10
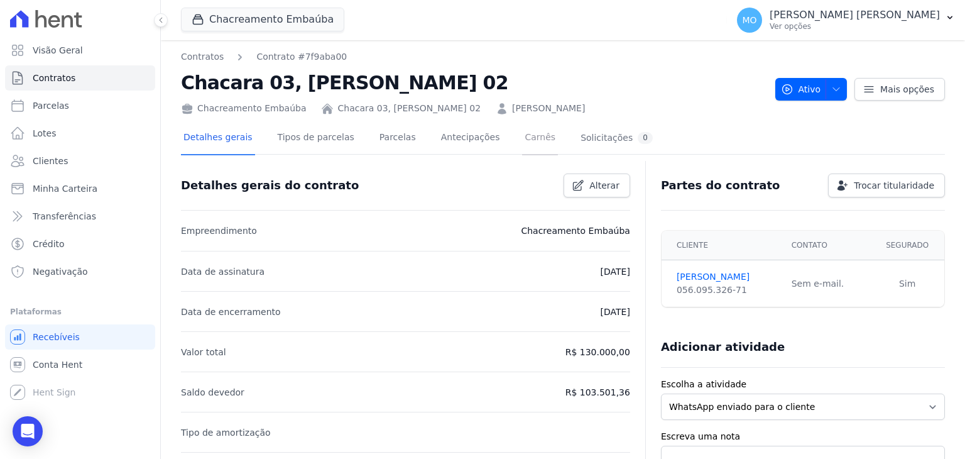
click at [522, 141] on link "Carnês" at bounding box center [540, 138] width 36 height 33
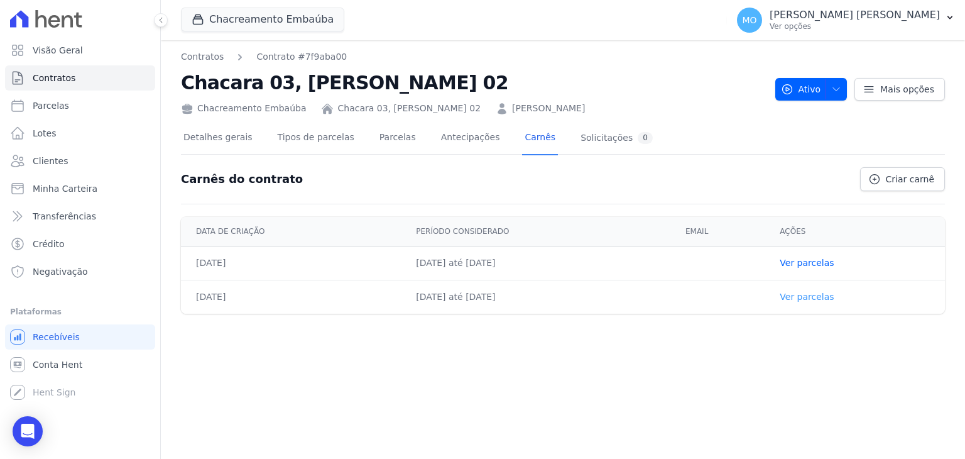
click at [819, 295] on link "Ver parcelas" at bounding box center [807, 297] width 54 height 10
click at [912, 175] on span "Criar carnê" at bounding box center [910, 179] width 48 height 13
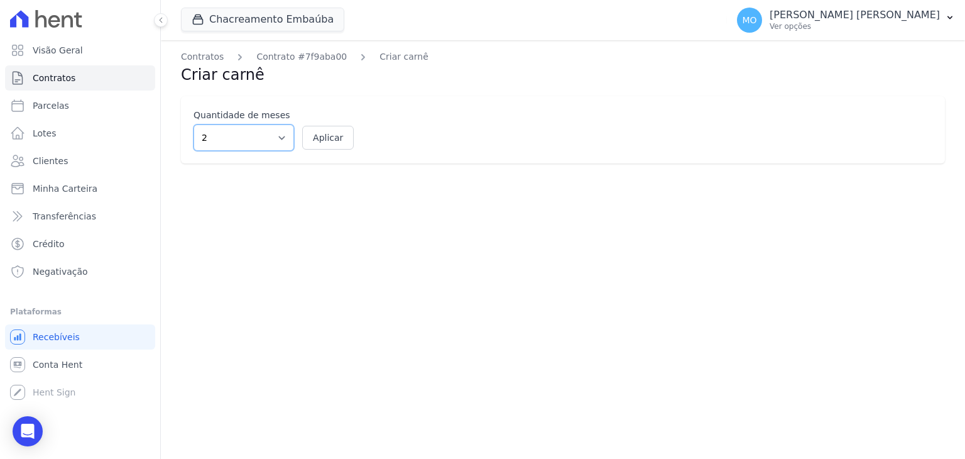
click at [279, 141] on select "2 3 4 5 6 7 8 9 10 11 12" at bounding box center [244, 137] width 101 height 26
select select "12"
click at [194, 124] on select "2 3 4 5 6 7 8 9 10 11 12" at bounding box center [244, 137] width 101 height 26
click at [332, 131] on button "Aplicar" at bounding box center [328, 138] width 52 height 24
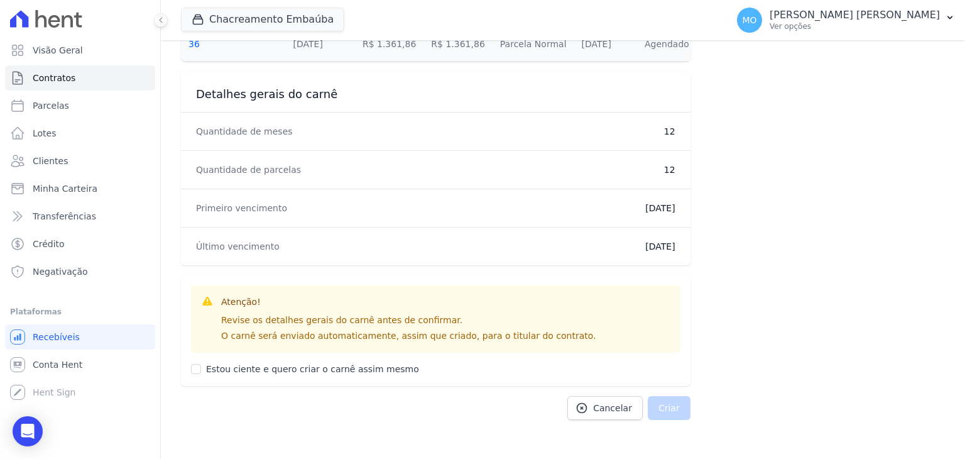
scroll to position [710, 0]
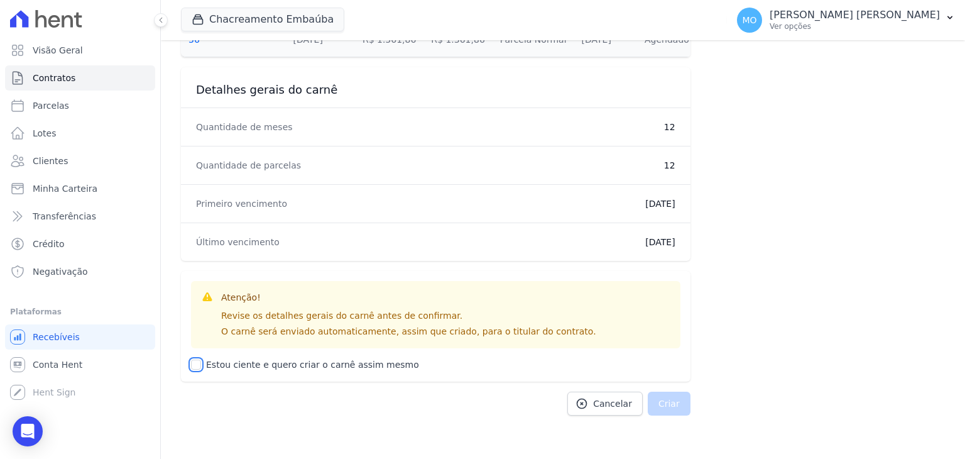
click at [191, 364] on input "Estou ciente e quero criar o carnê assim mesmo" at bounding box center [196, 364] width 10 height 10
checkbox input "true"
click at [661, 407] on button "Criar" at bounding box center [669, 404] width 43 height 24
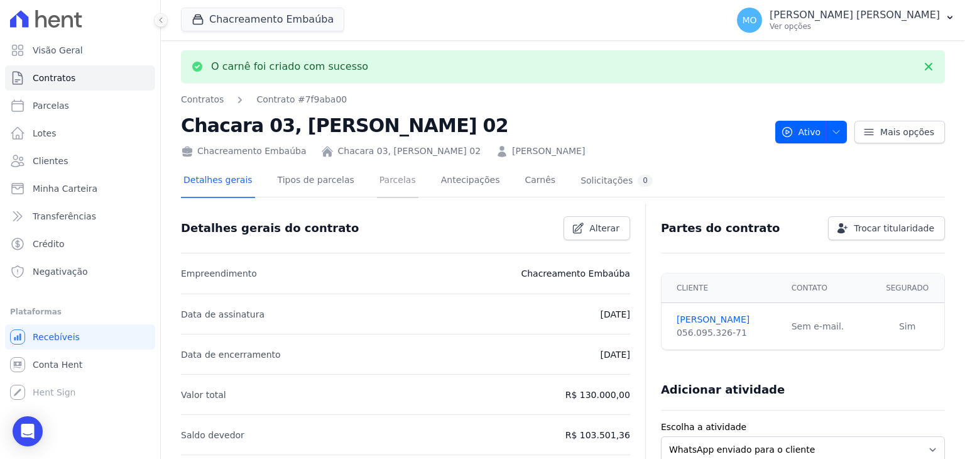
click at [383, 177] on link "Parcelas" at bounding box center [397, 181] width 41 height 33
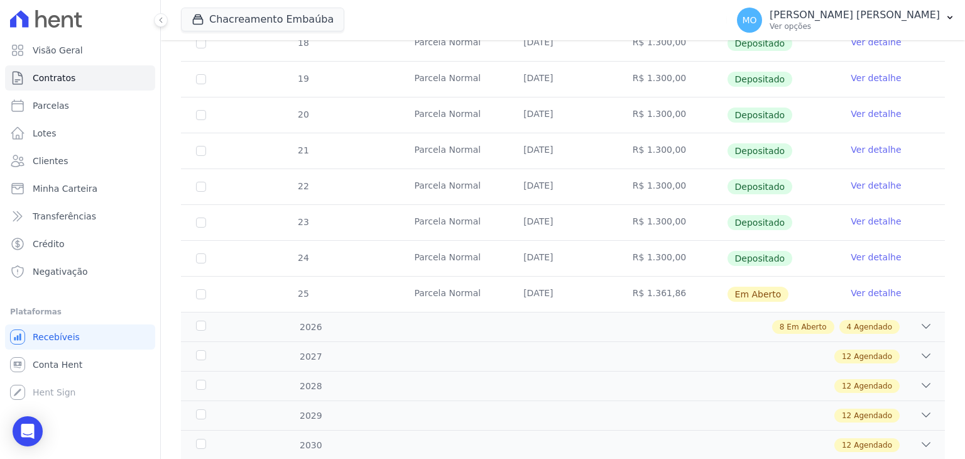
scroll to position [535, 0]
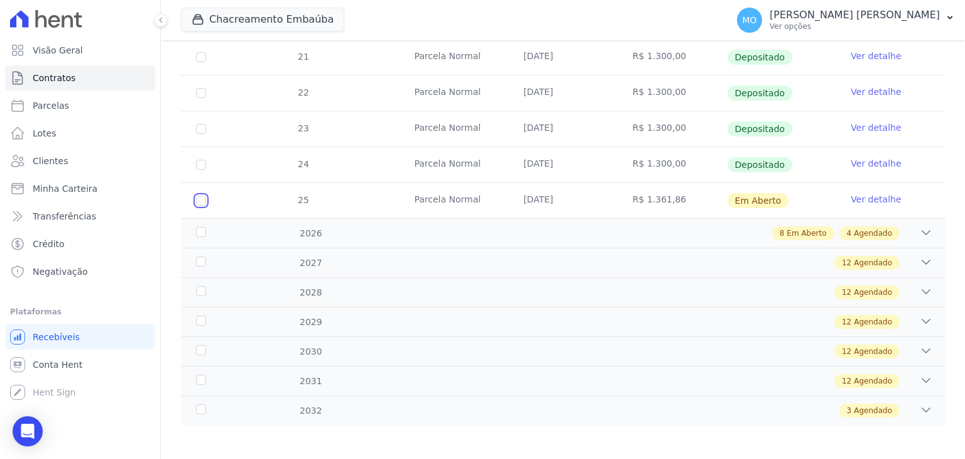
click at [200, 199] on input "checkbox" at bounding box center [201, 200] width 10 height 10
checkbox input "true"
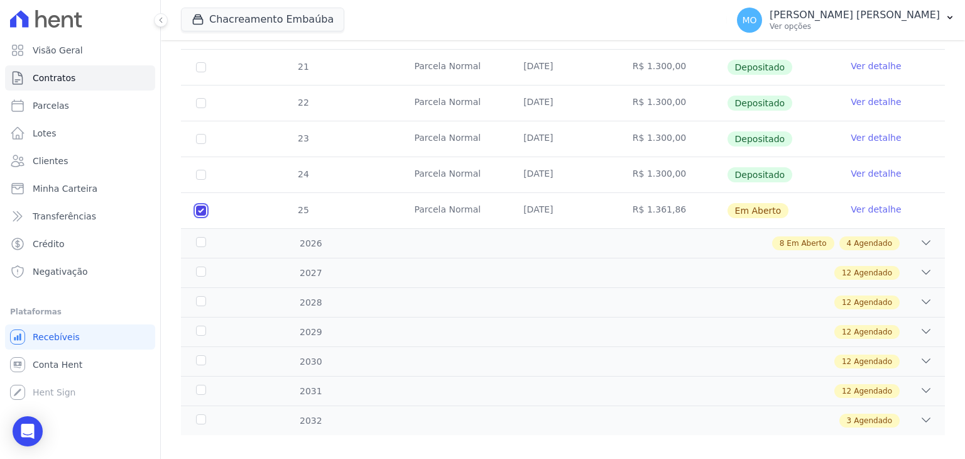
click at [200, 206] on input "checkbox" at bounding box center [201, 211] width 10 height 10
checkbox input "false"
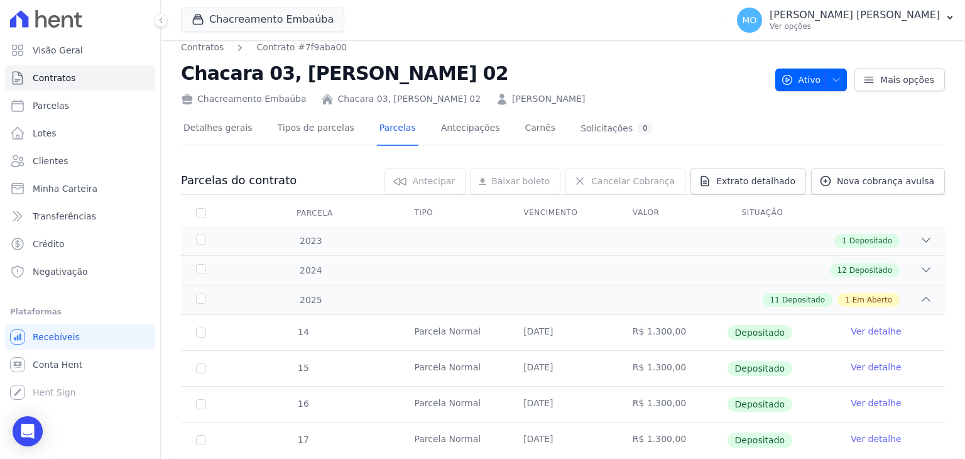
scroll to position [3, 0]
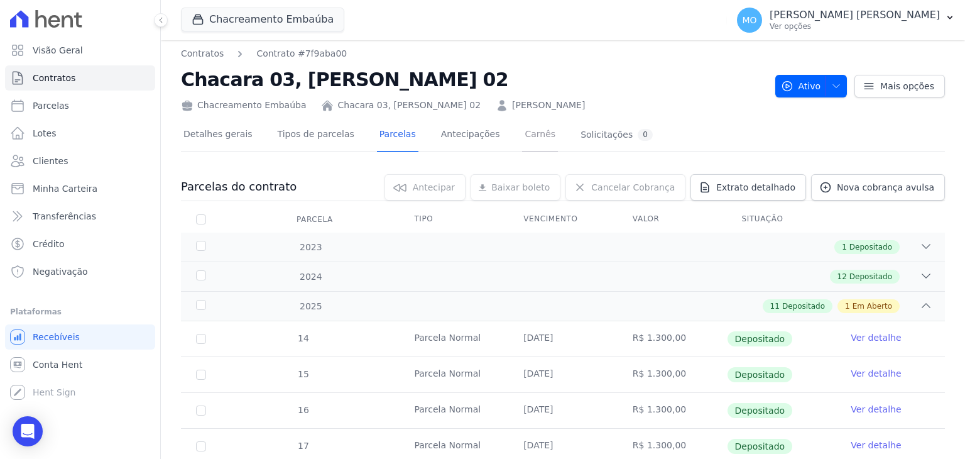
click at [522, 131] on link "Carnês" at bounding box center [540, 135] width 36 height 33
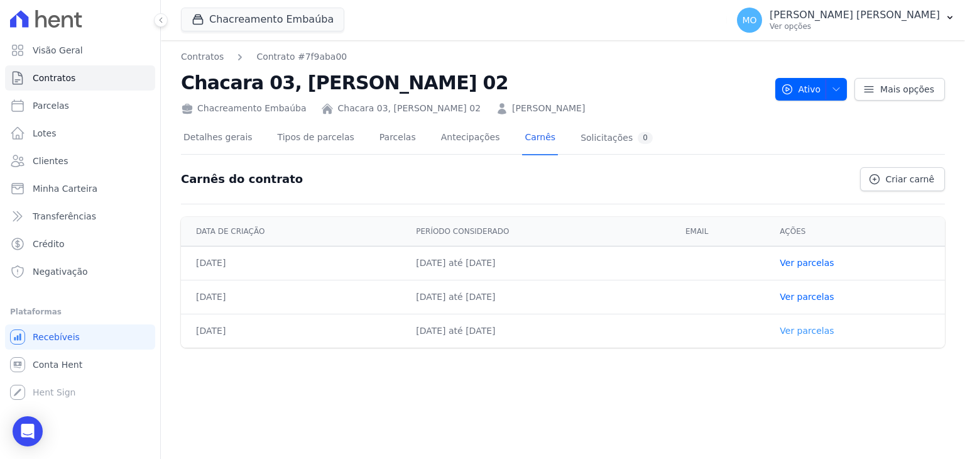
click at [819, 329] on link "Ver parcelas" at bounding box center [807, 331] width 54 height 10
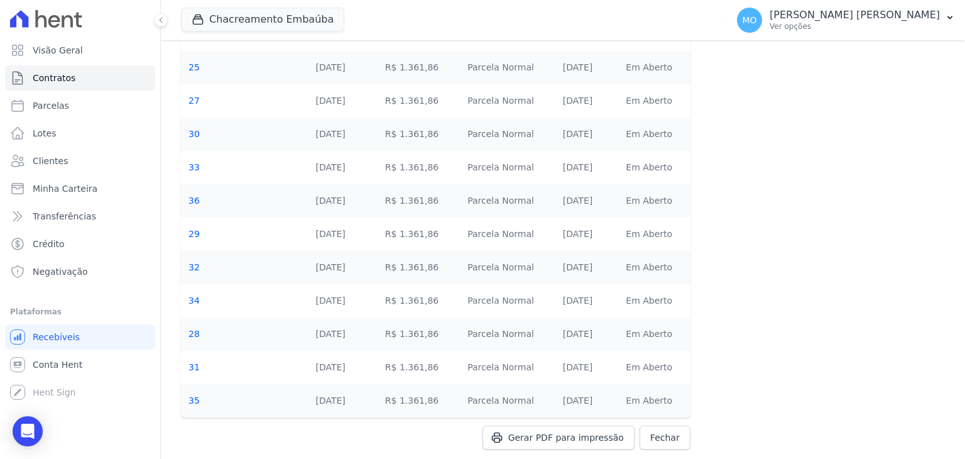
scroll to position [176, 0]
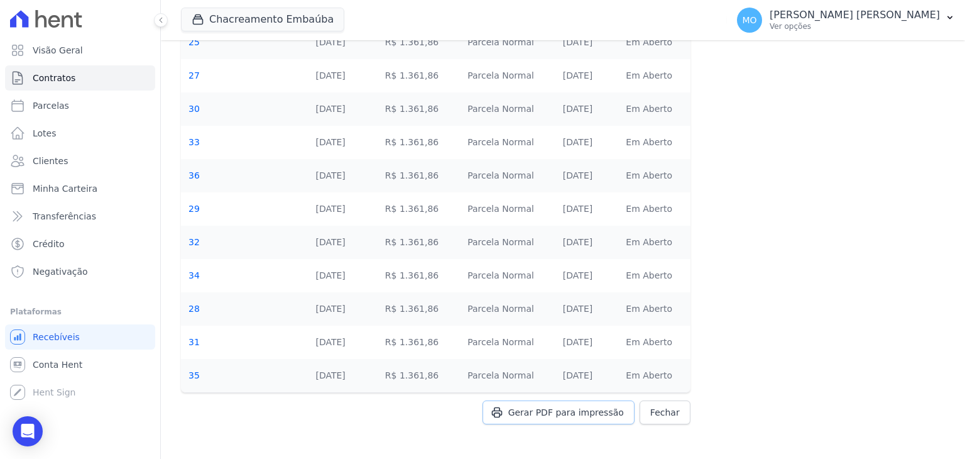
click at [539, 410] on span "Gerar PDF para impressão" at bounding box center [566, 412] width 116 height 13
